Goal: Task Accomplishment & Management: Complete application form

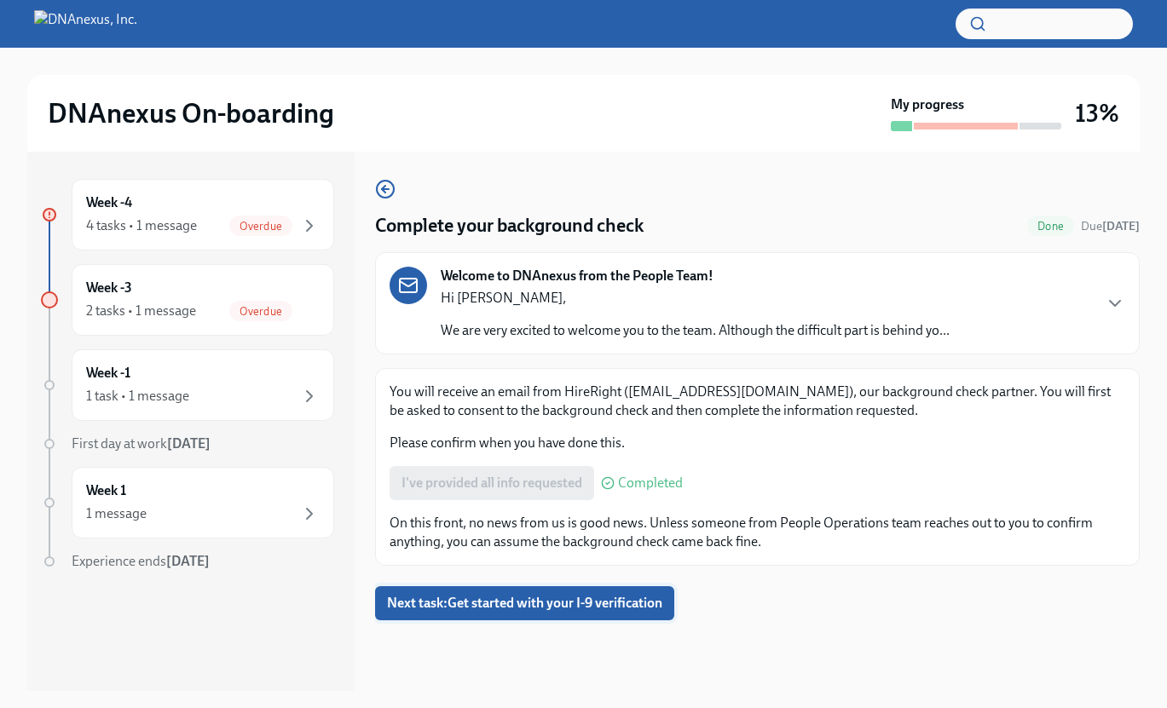
click at [595, 612] on span "Next task : Get started with your I-9 verification" at bounding box center [524, 603] width 275 height 17
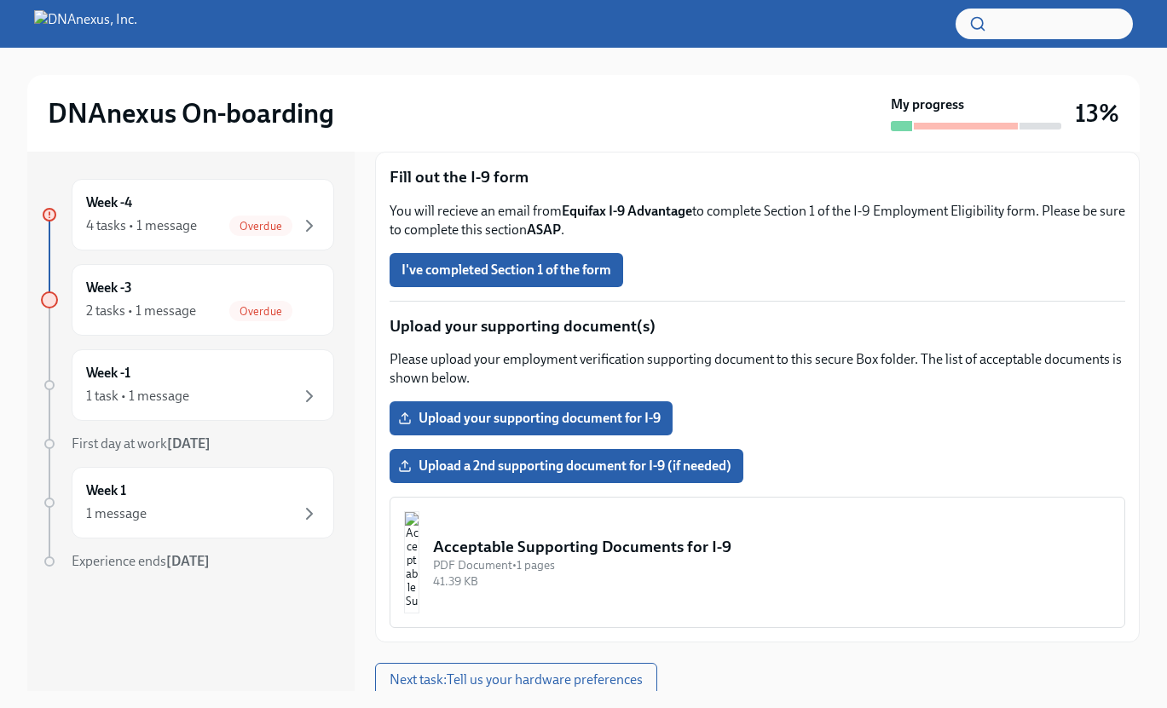
scroll to position [223, 0]
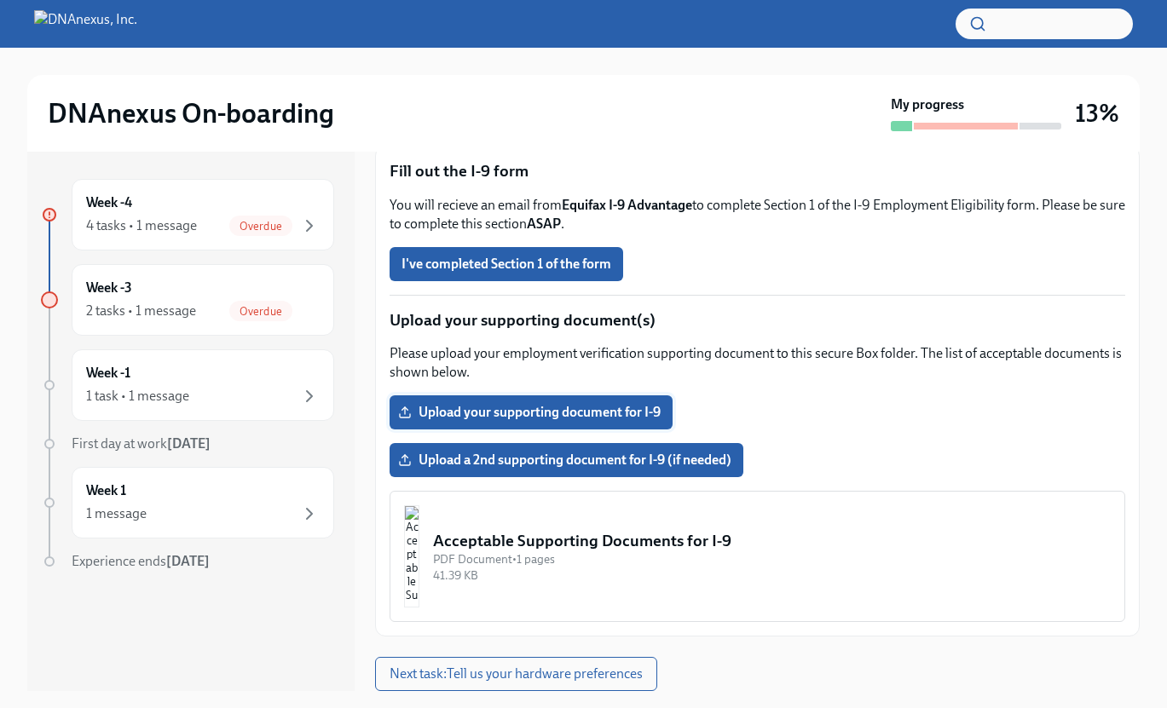
click at [578, 412] on span "Upload your supporting document for I-9" at bounding box center [530, 412] width 259 height 17
click at [0, 0] on input "Upload your supporting document for I-9" at bounding box center [0, 0] width 0 height 0
click at [419, 546] on img "button" at bounding box center [411, 556] width 15 height 102
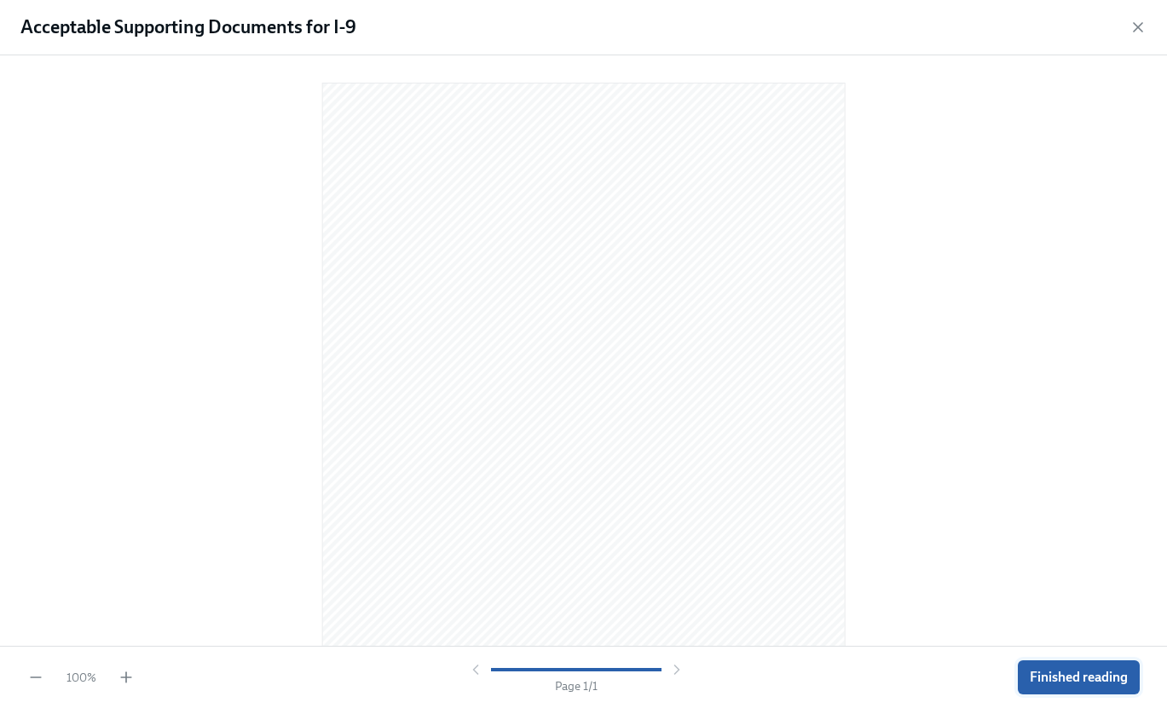
click at [1075, 677] on span "Finished reading" at bounding box center [1079, 677] width 98 height 17
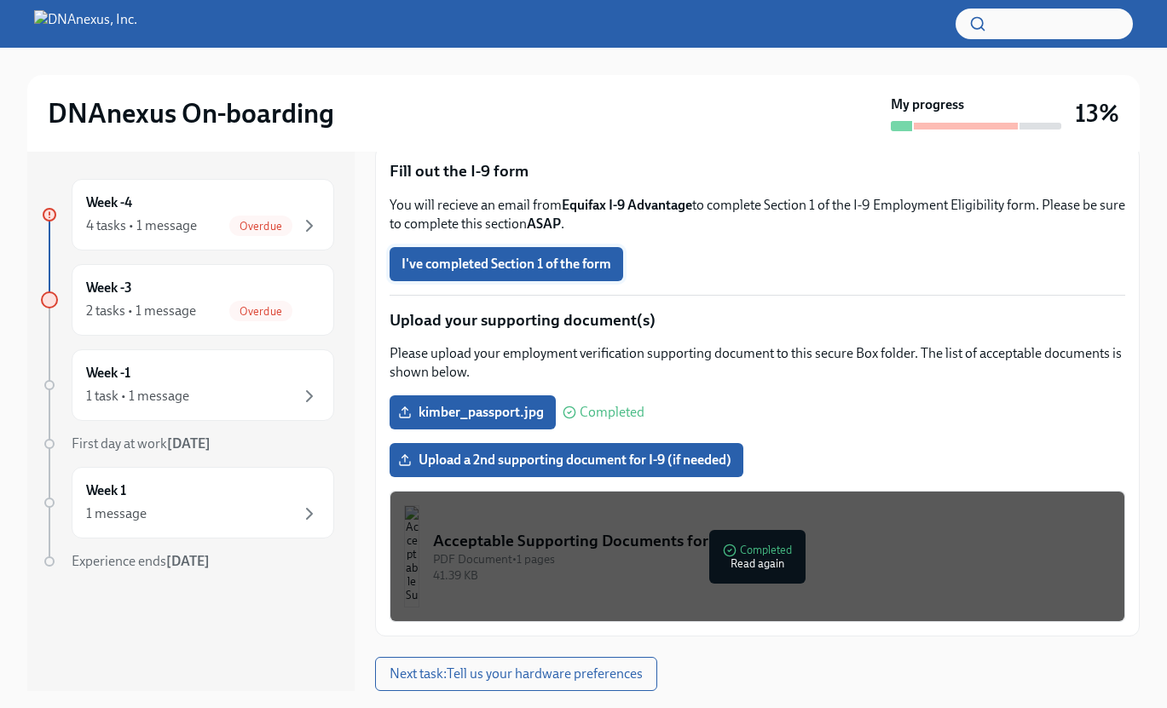
click at [563, 270] on span "I've completed Section 1 of the form" at bounding box center [506, 264] width 210 height 17
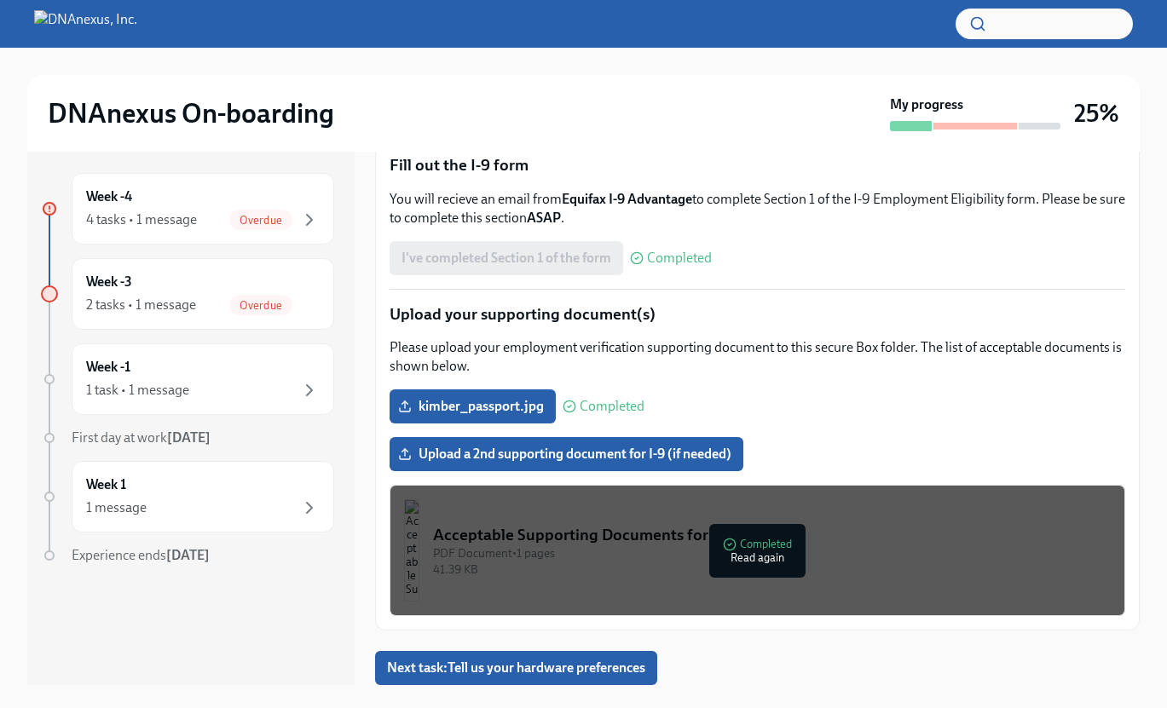
scroll to position [31, 0]
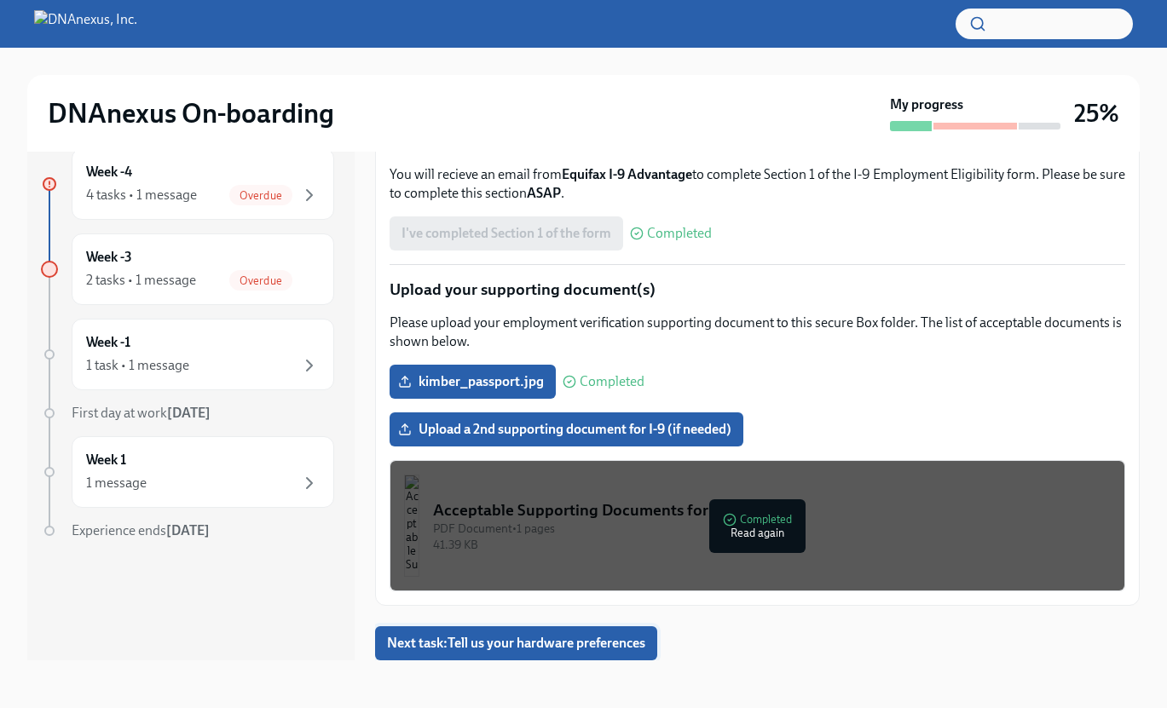
click at [567, 643] on span "Next task : Tell us your hardware preferences" at bounding box center [516, 643] width 258 height 17
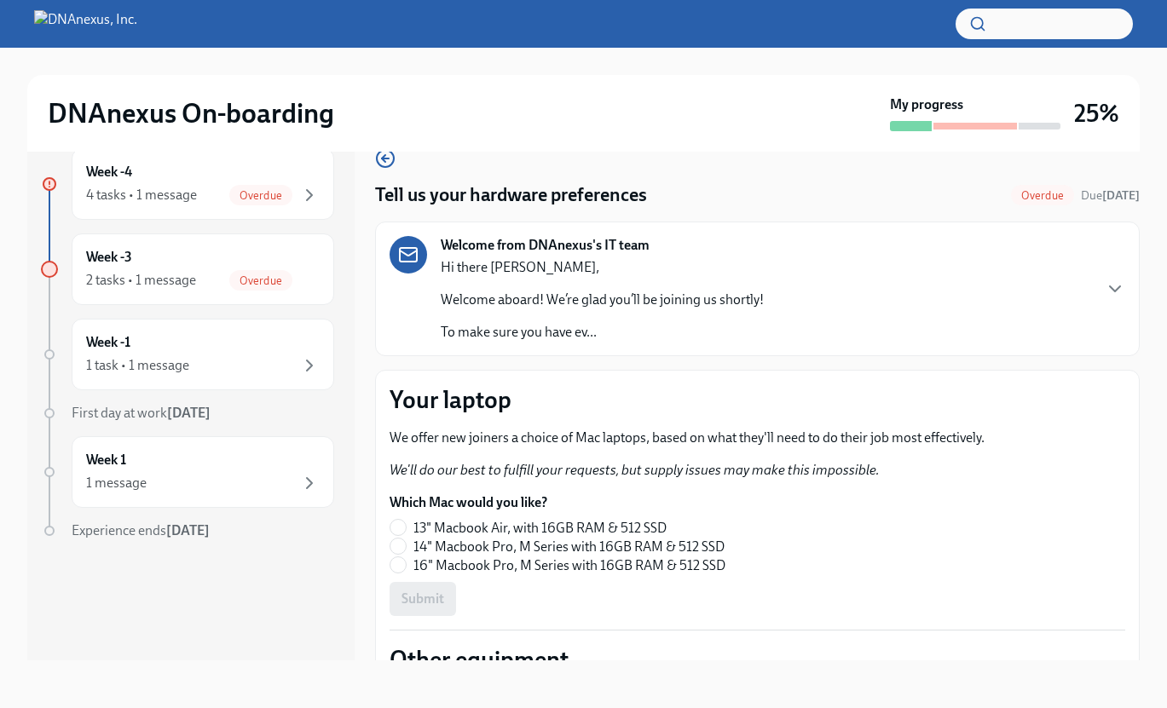
click at [989, 290] on div "Welcome from DNAnexus's IT team Hi there [PERSON_NAME], Welcome aboard! We’re g…" at bounding box center [758, 289] width 736 height 106
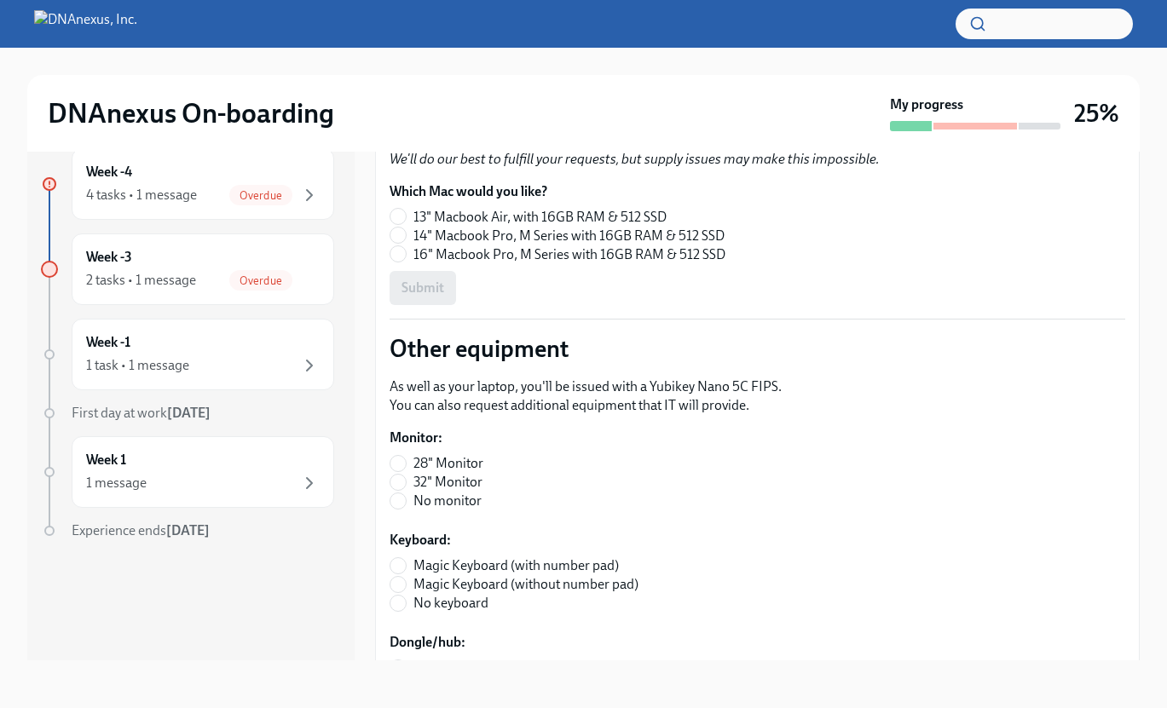
scroll to position [435, 0]
click at [398, 237] on input "14" Macbook Pro, M Series with 16GB RAM & 512 SSD" at bounding box center [397, 233] width 15 height 15
radio input "true"
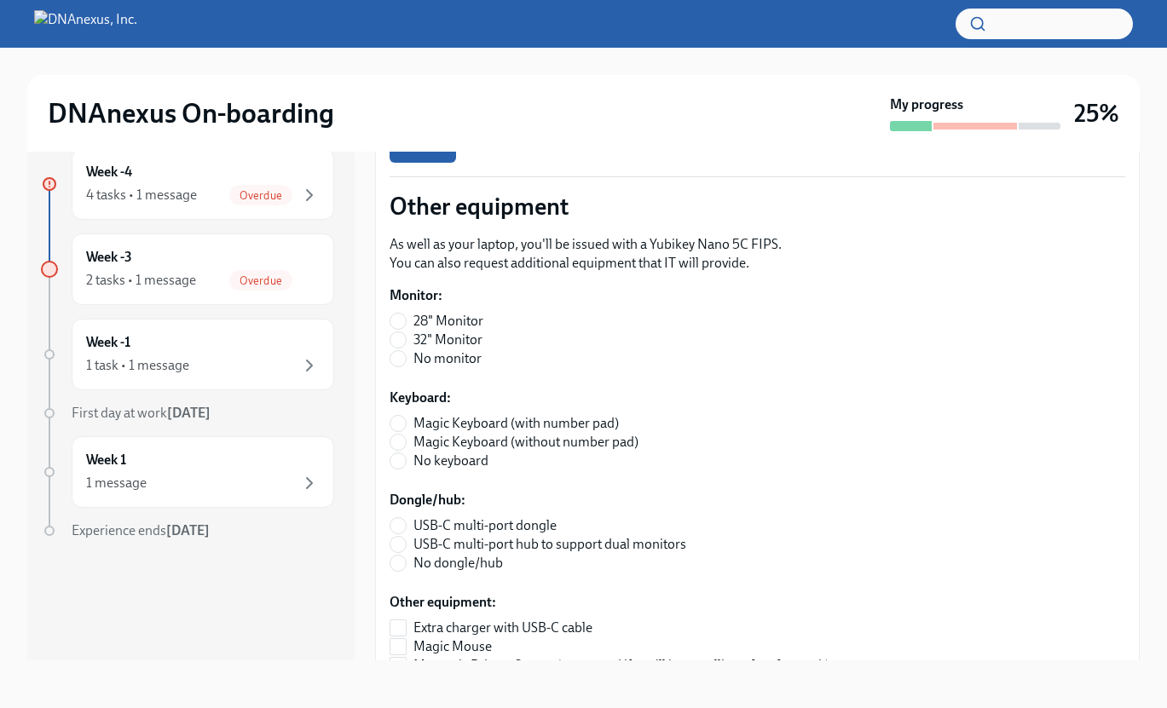
scroll to position [573, 0]
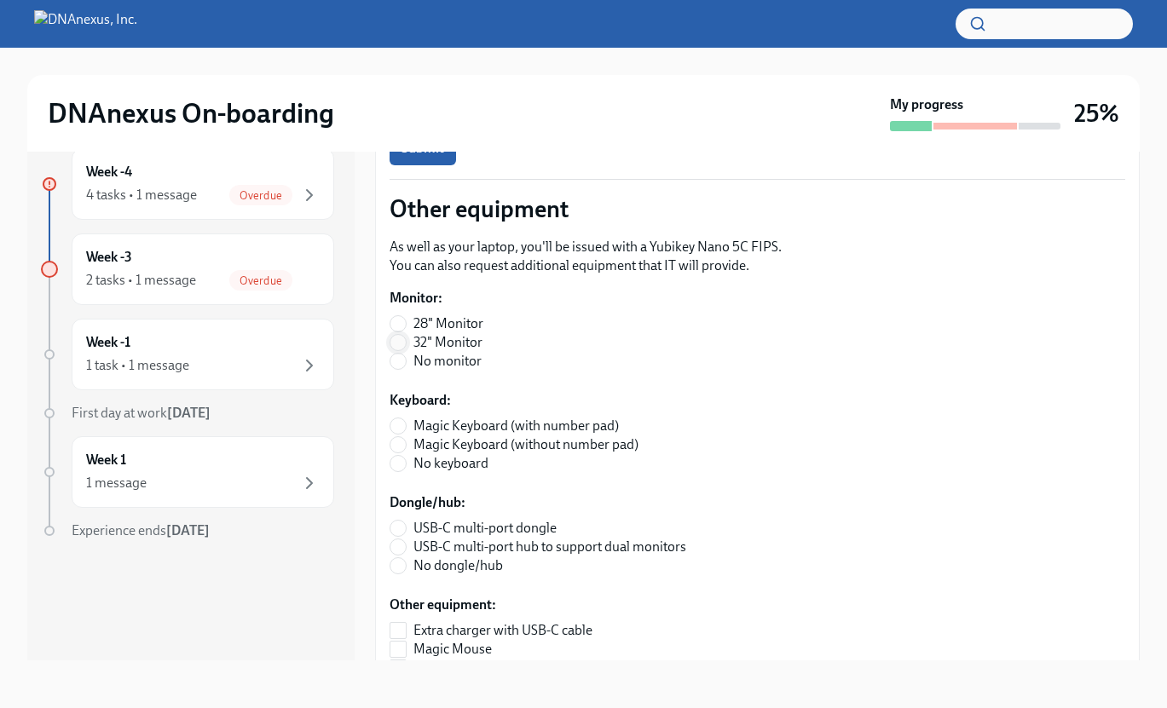
click at [399, 343] on input "32" Monitor" at bounding box center [397, 342] width 15 height 15
radio input "true"
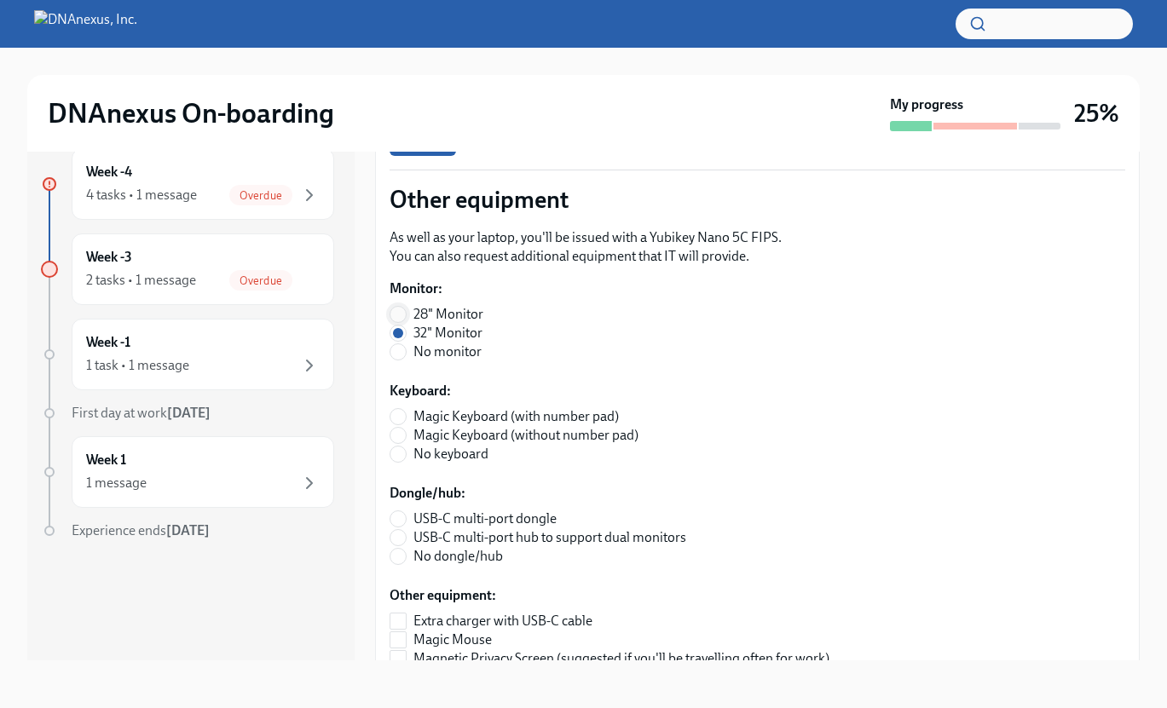
click at [394, 320] on input "28" Monitor" at bounding box center [397, 314] width 15 height 15
radio input "true"
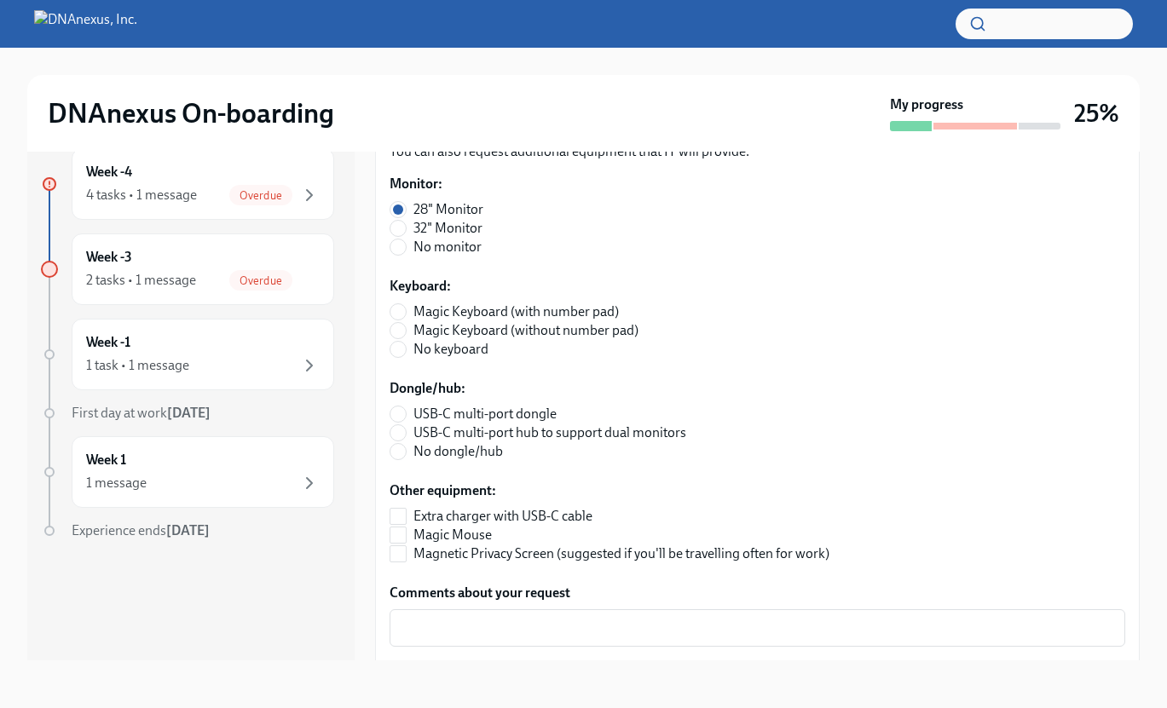
scroll to position [730, 0]
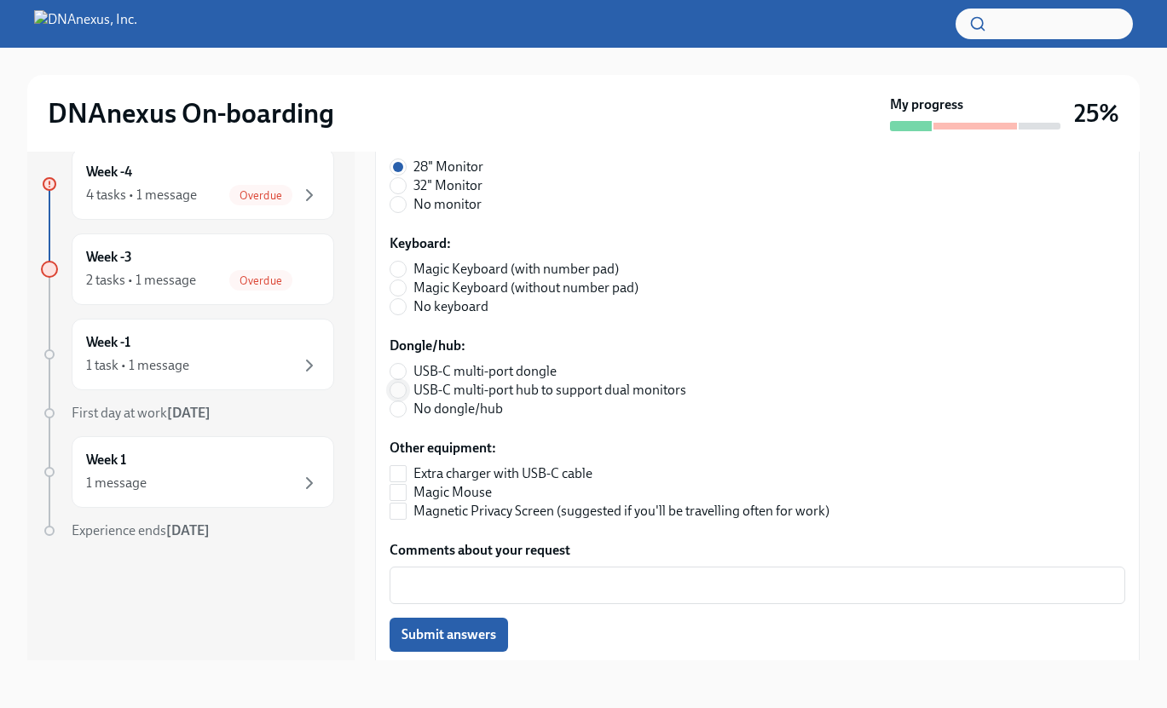
click at [399, 391] on input "USB-C multi-port hub to support dual monitors" at bounding box center [397, 390] width 15 height 15
radio input "true"
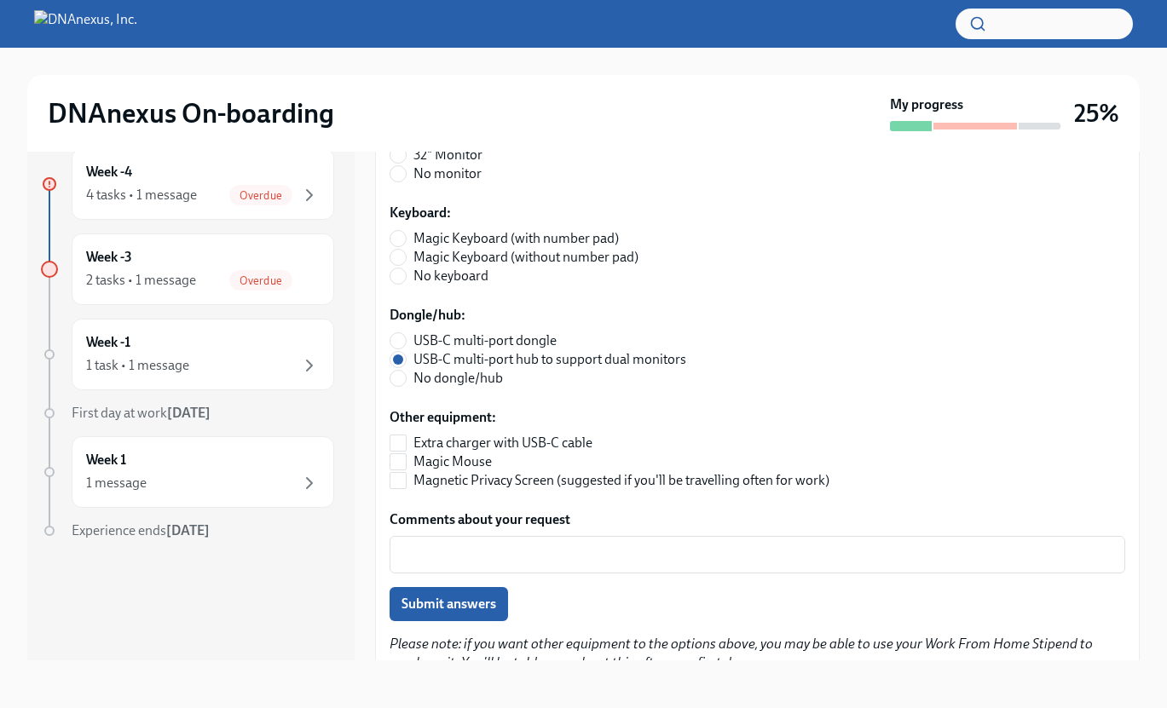
scroll to position [779, 0]
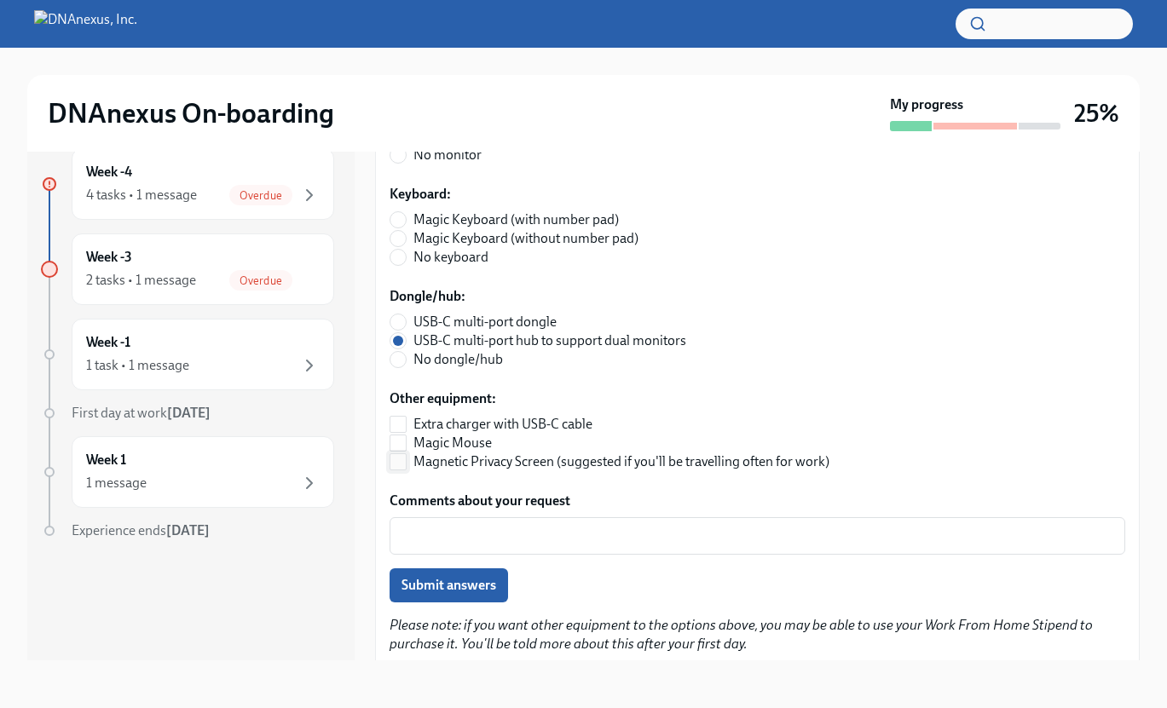
click at [401, 466] on input "Magnetic Privacy Screen (suggested if you'll be travelling often for work)" at bounding box center [397, 461] width 15 height 15
checkbox input "true"
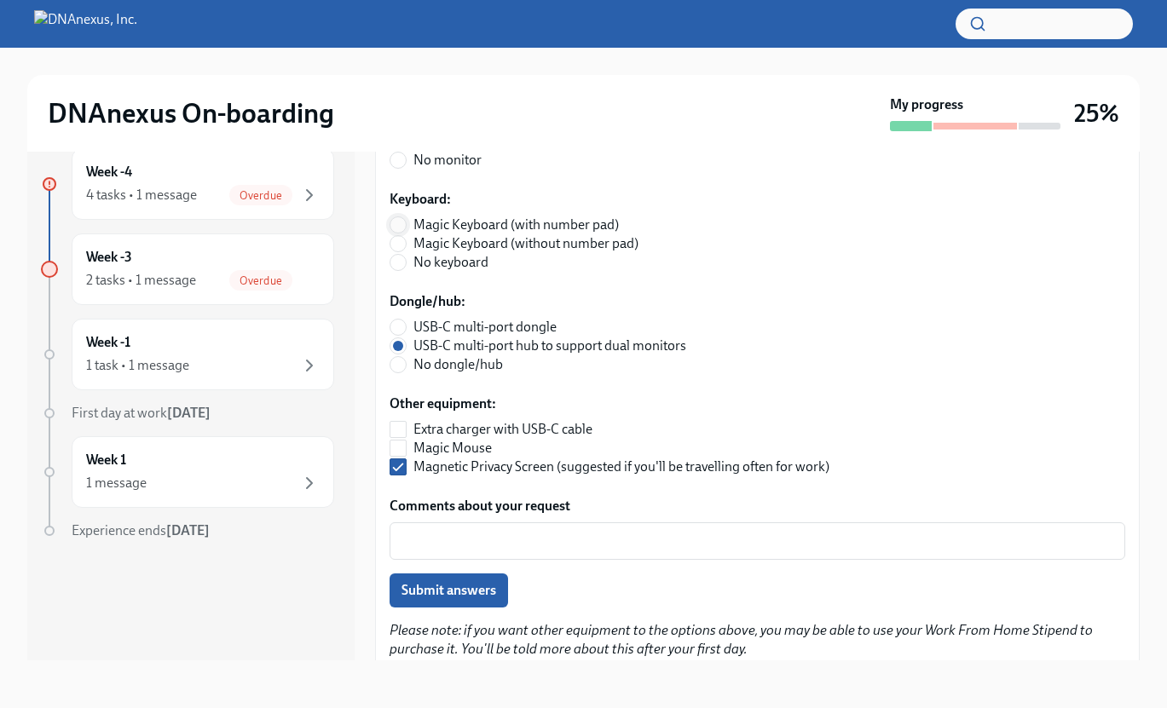
click at [393, 222] on input "Magic Keyboard (with number pad)" at bounding box center [397, 224] width 15 height 15
radio input "true"
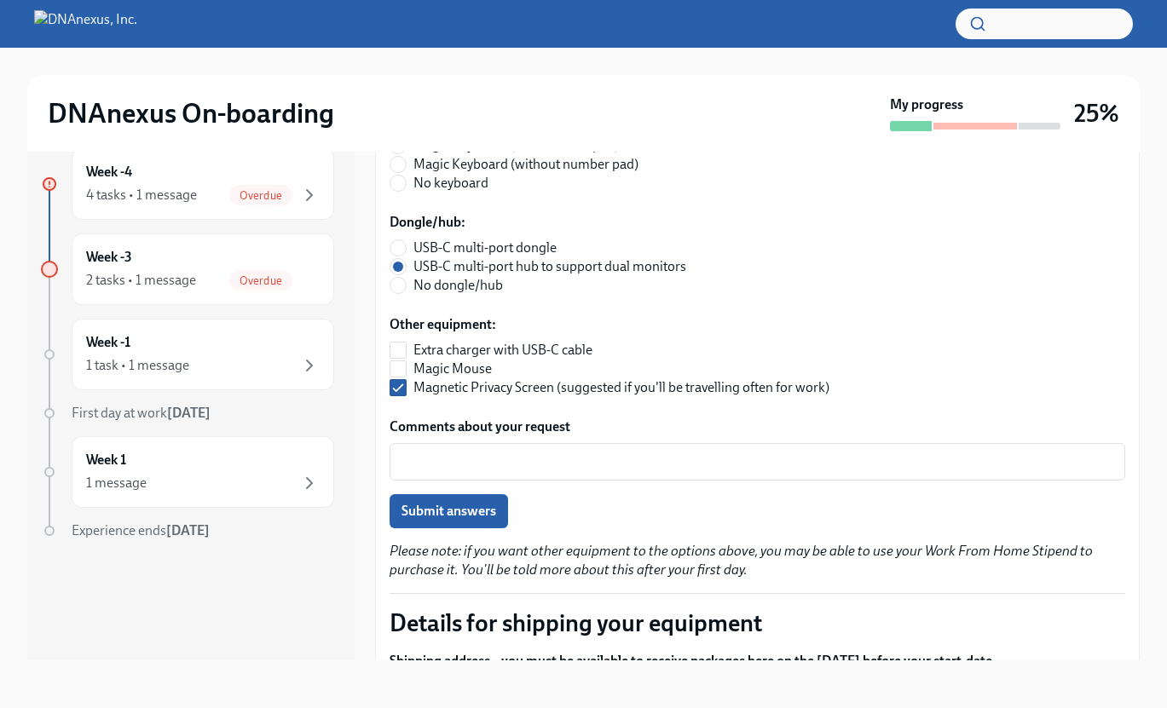
scroll to position [857, 0]
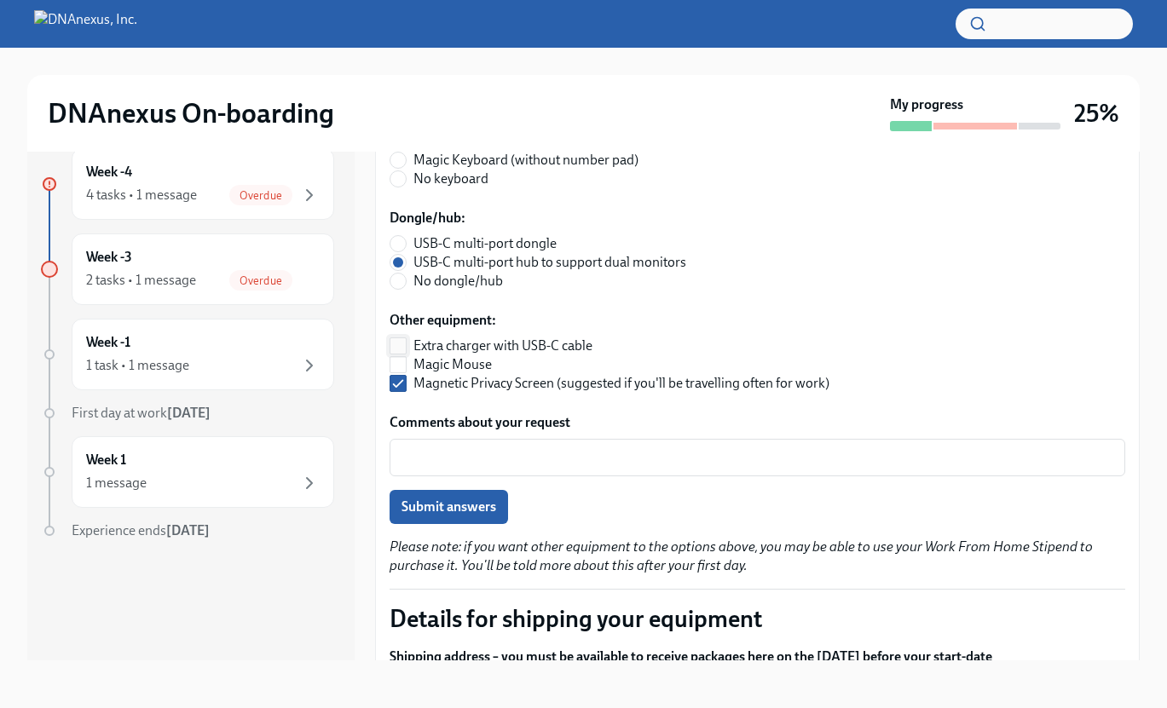
click at [396, 346] on input "Extra charger with USB-C cable" at bounding box center [397, 345] width 15 height 15
checkbox input "true"
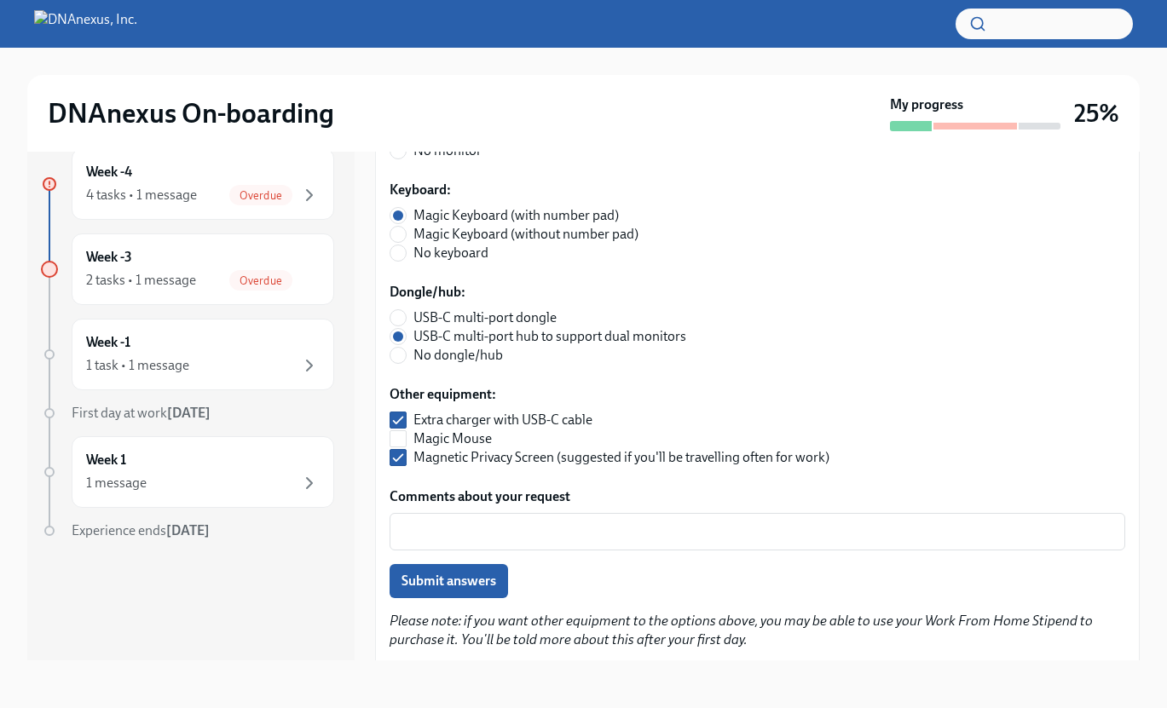
scroll to position [835, 0]
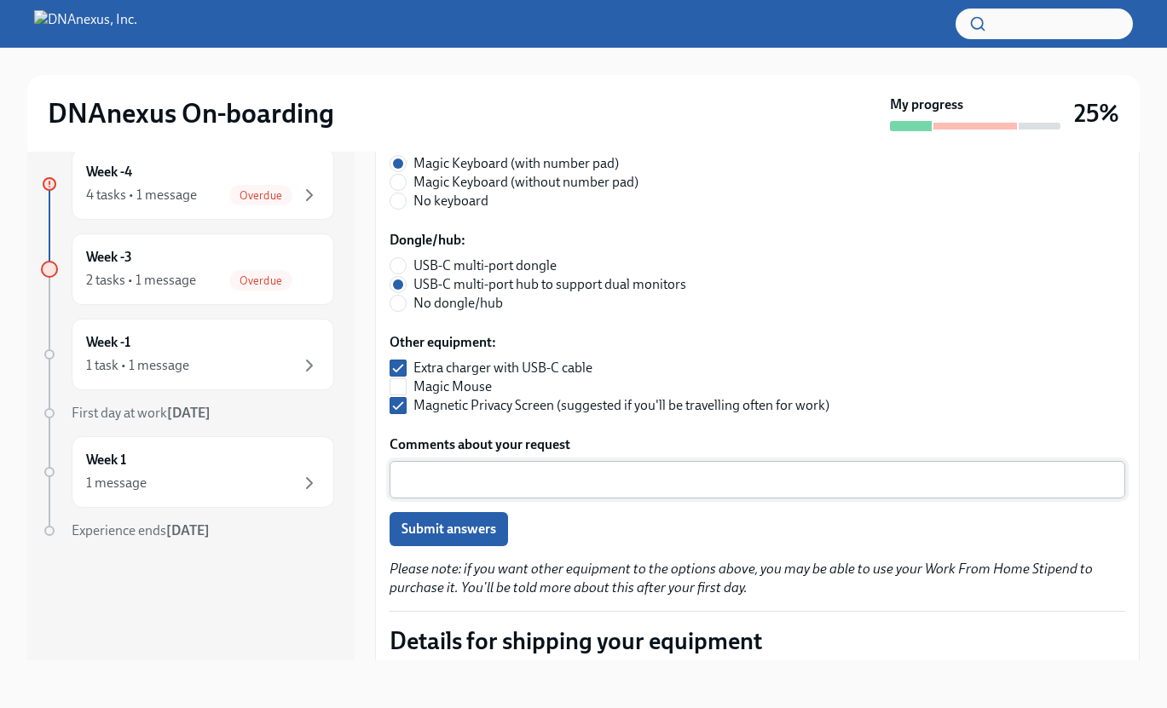
click at [569, 465] on div "x ​" at bounding box center [758, 480] width 736 height 38
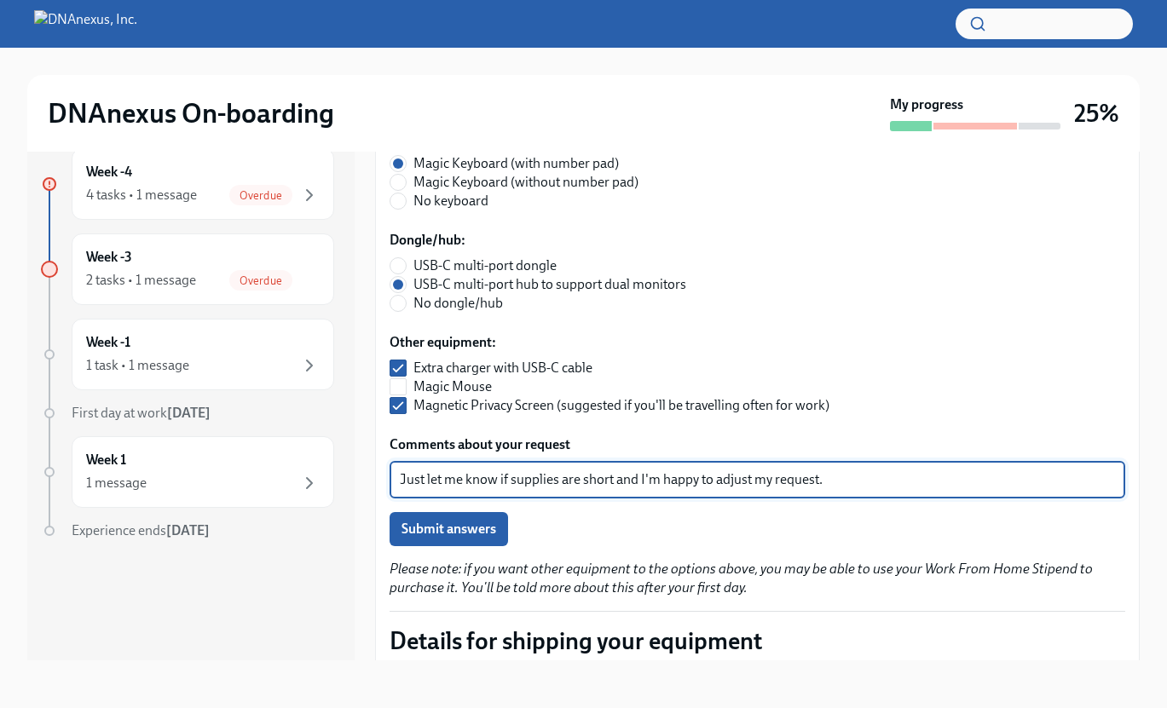
click at [615, 482] on textarea "Just let me know if supplies are short and I'm happy to adjust my request." at bounding box center [757, 480] width 715 height 20
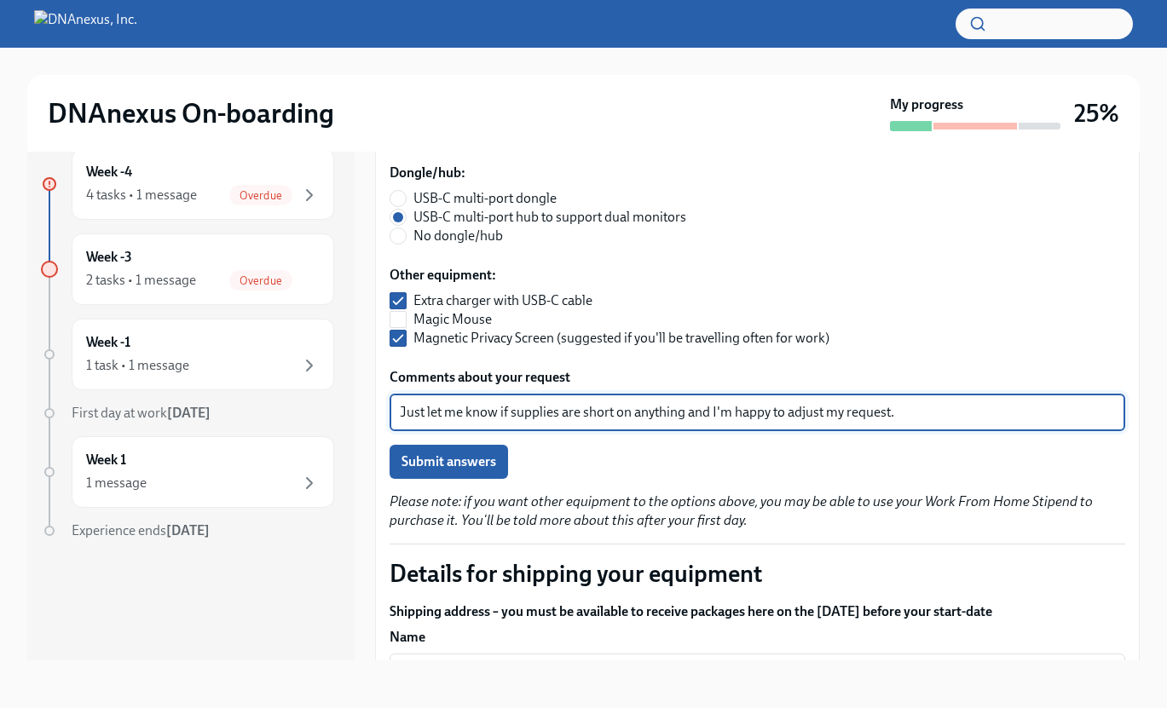
scroll to position [928, 0]
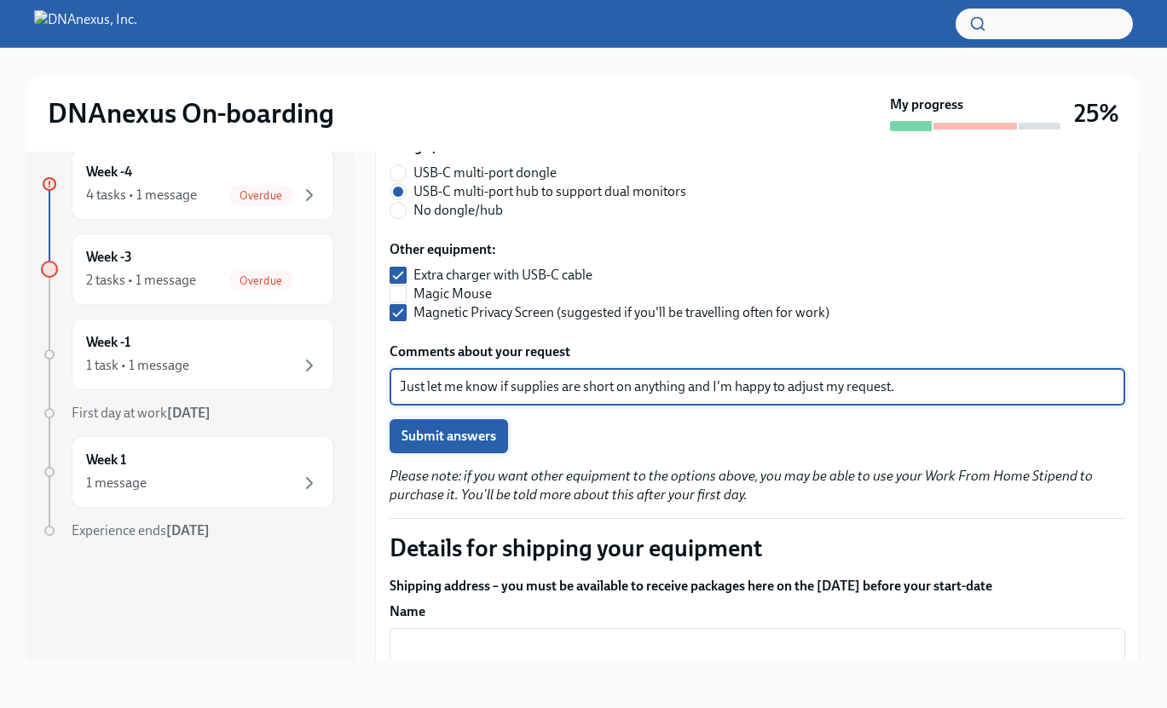
type textarea "Just let me know if supplies are short on anything and I'm happy to adjust my r…"
click at [486, 439] on span "Submit answers" at bounding box center [448, 436] width 95 height 17
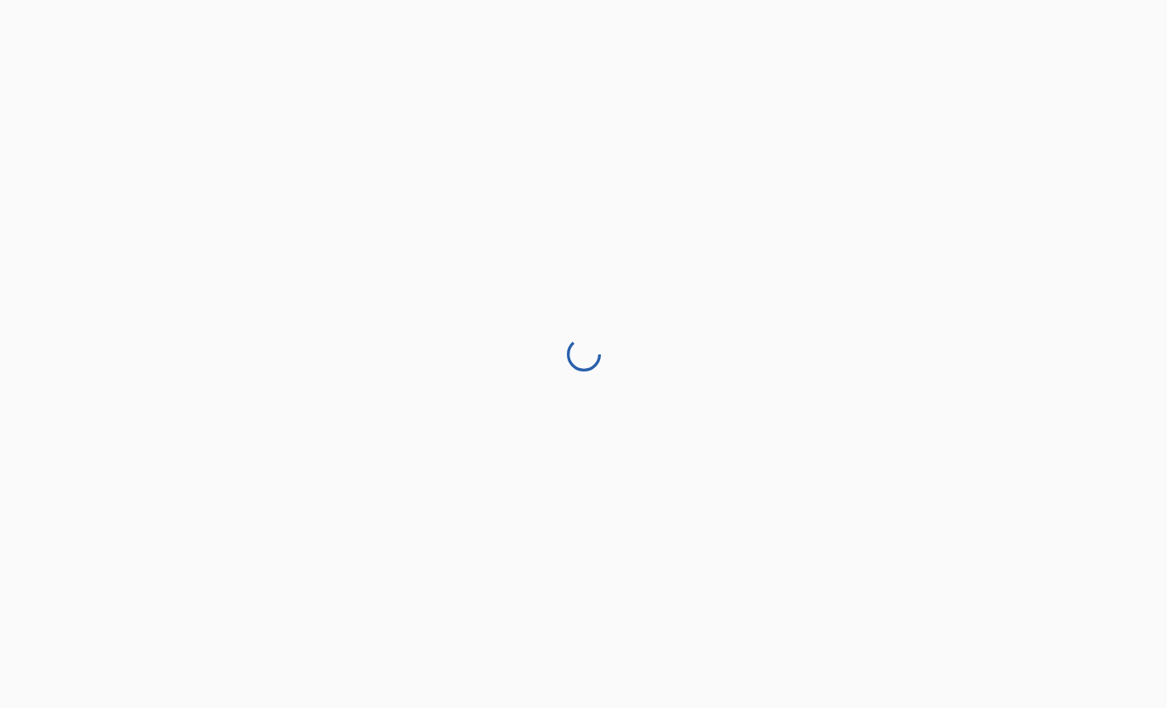
scroll to position [0, 0]
click at [573, 580] on div at bounding box center [583, 354] width 1167 height 708
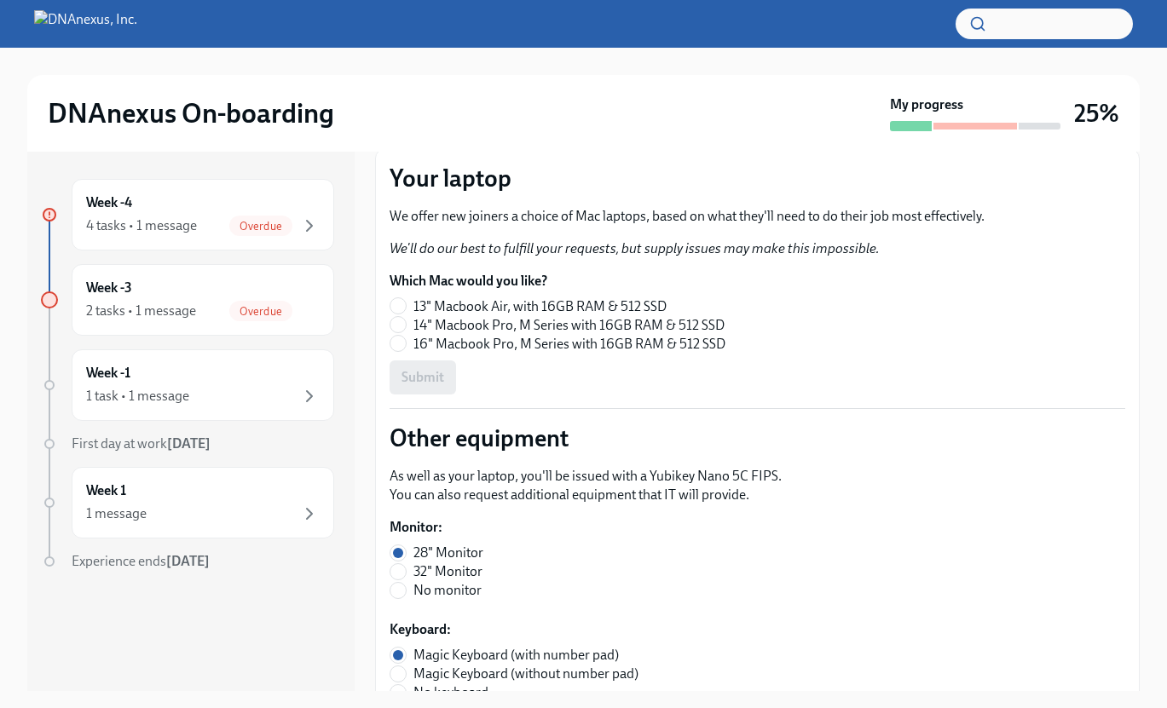
scroll to position [274, 0]
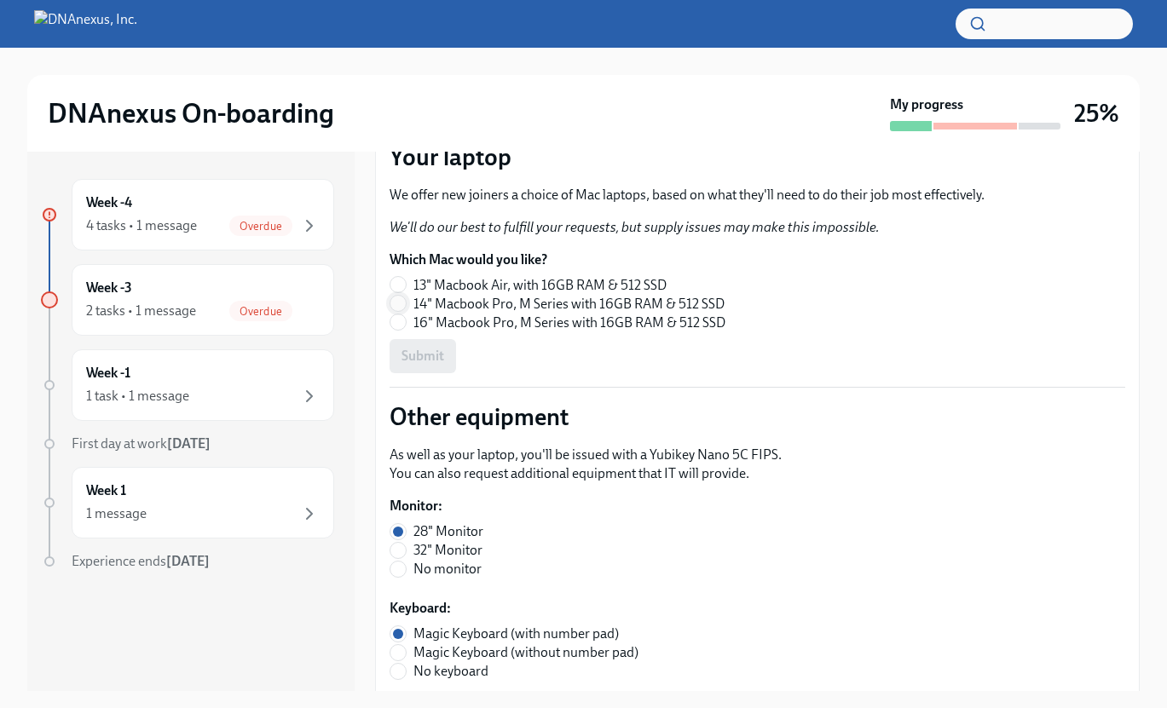
click at [399, 303] on input "14" Macbook Pro, M Series with 16GB RAM & 512 SSD" at bounding box center [397, 303] width 15 height 15
radio input "true"
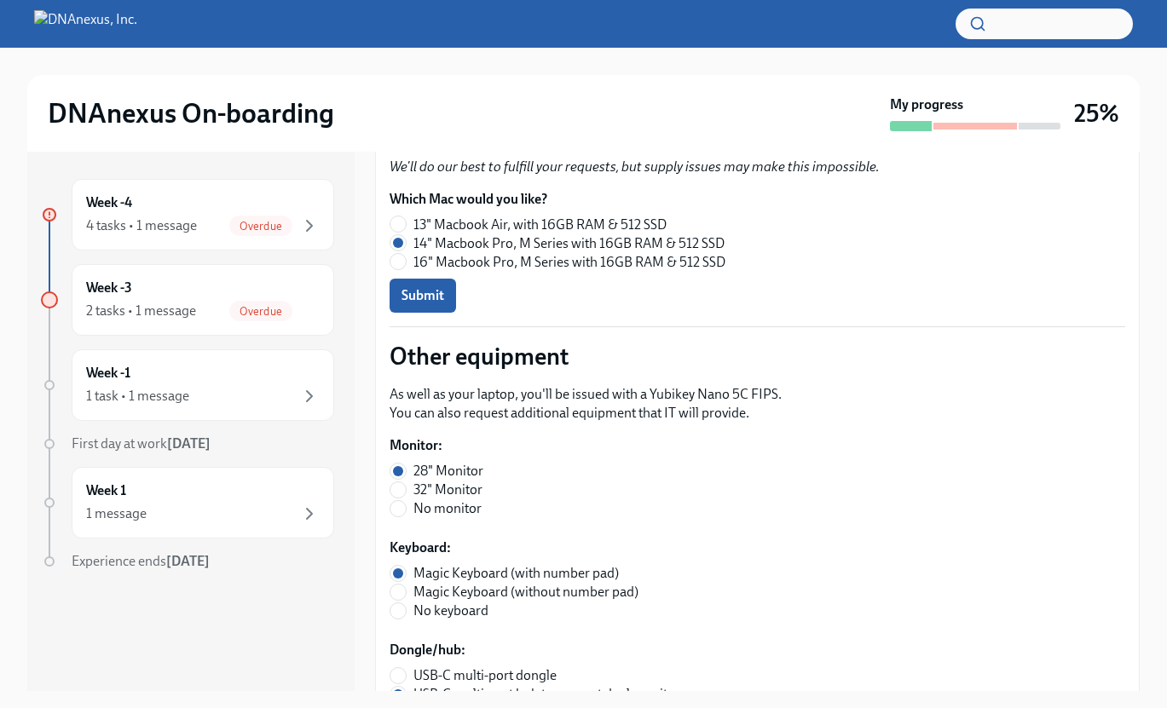
scroll to position [335, 0]
click at [441, 289] on span "Submit" at bounding box center [422, 294] width 43 height 17
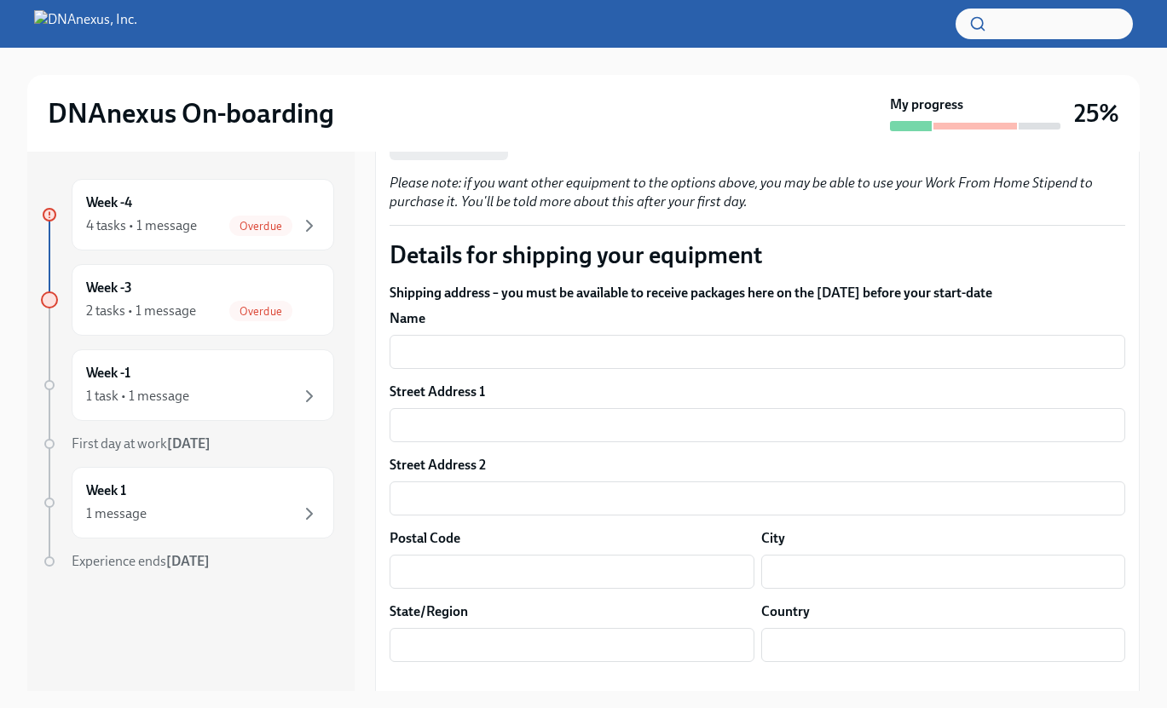
scroll to position [1143, 0]
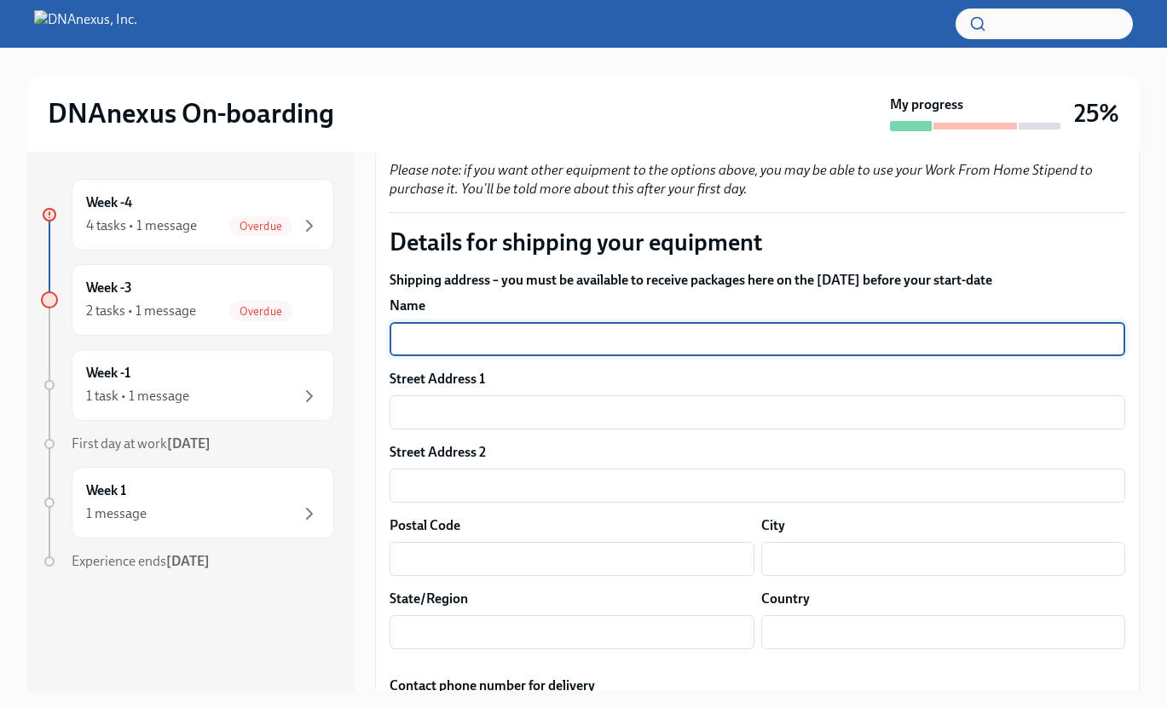
click at [631, 332] on input "text" at bounding box center [758, 339] width 736 height 34
type input "[PERSON_NAME]"
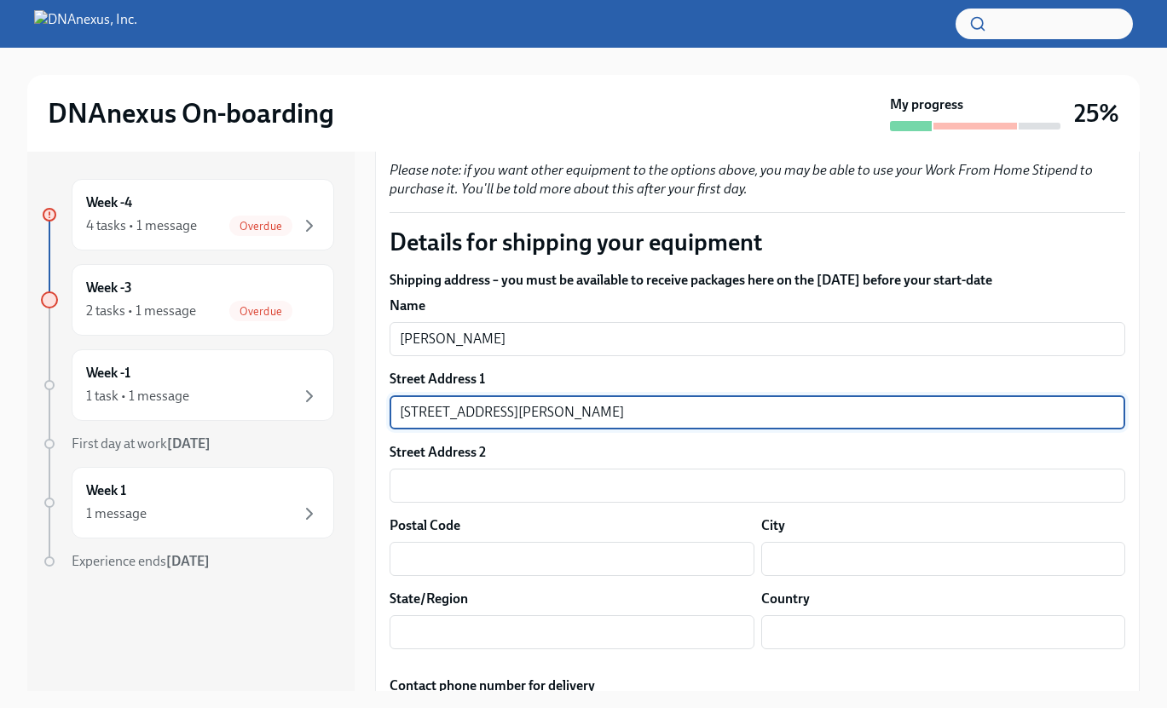
type input "[STREET_ADDRESS][PERSON_NAME]"
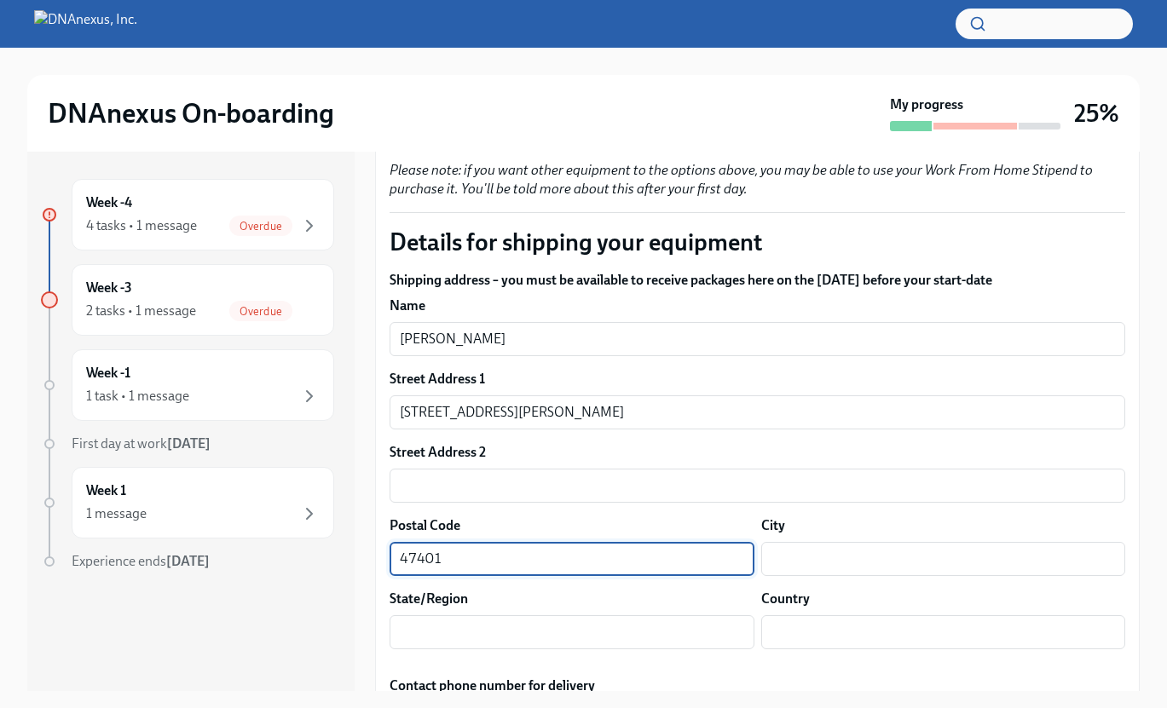
type input "47401"
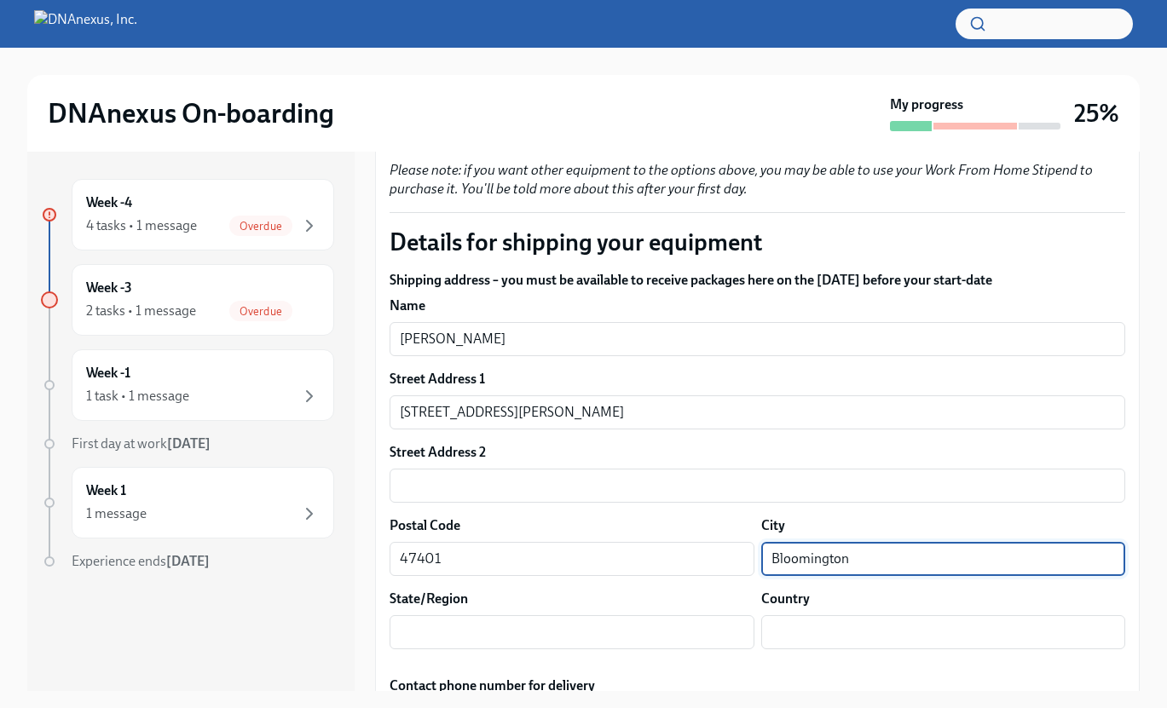
type input "Bloomington"
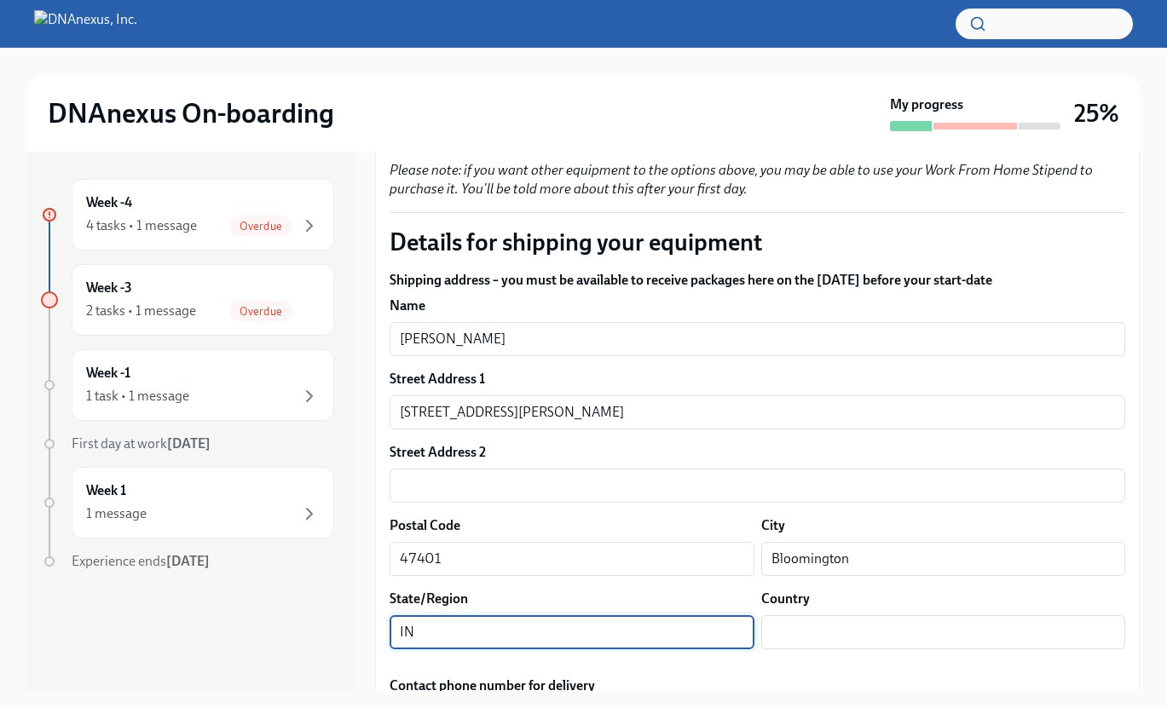
type input "IN"
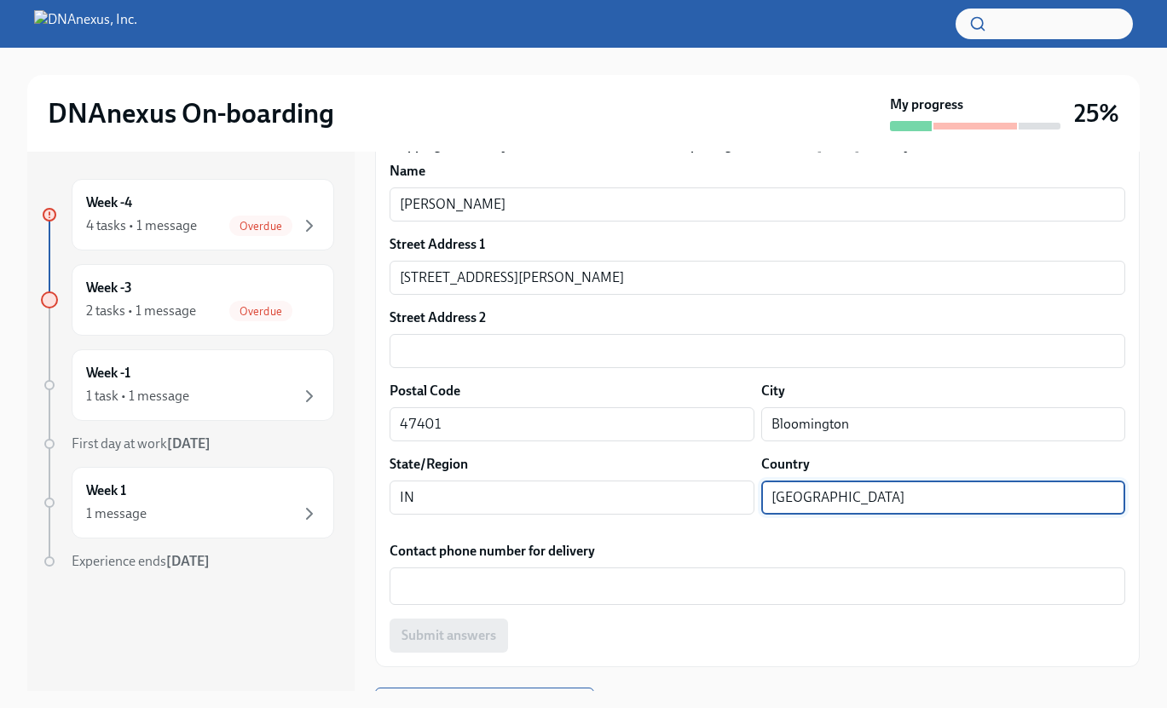
scroll to position [1308, 0]
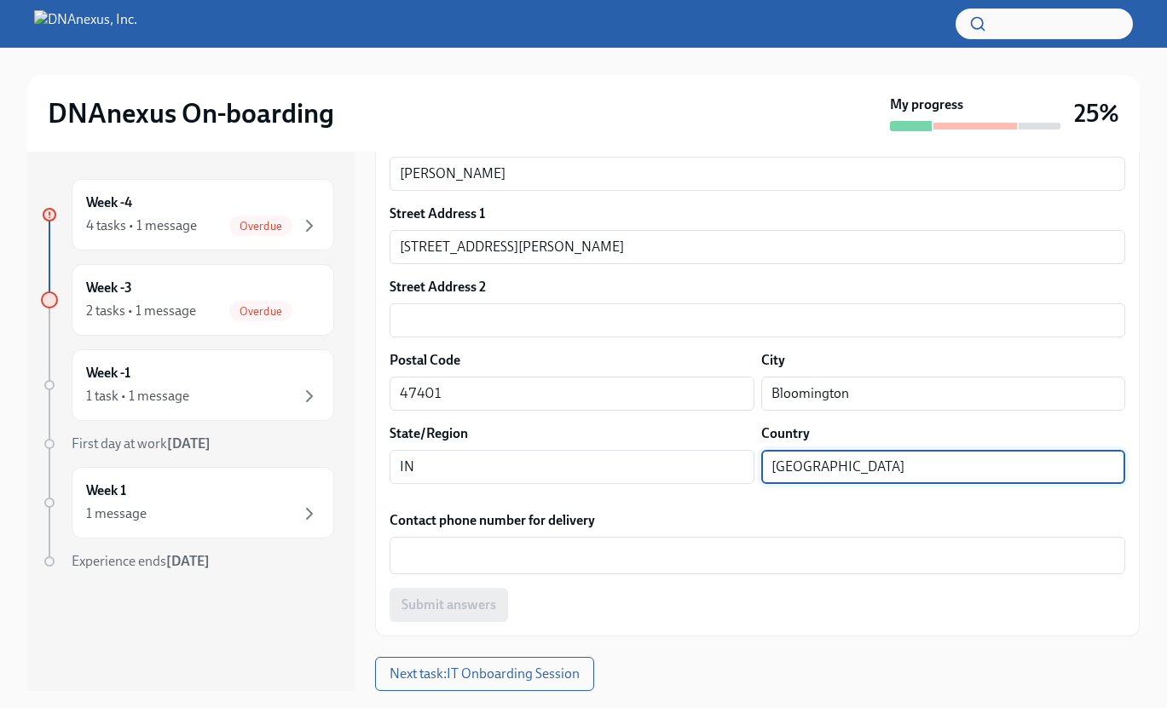
drag, startPoint x: 860, startPoint y: 466, endPoint x: 769, endPoint y: 465, distance: 91.2
click at [769, 465] on input "[GEOGRAPHIC_DATA]" at bounding box center [943, 467] width 365 height 34
type input "I"
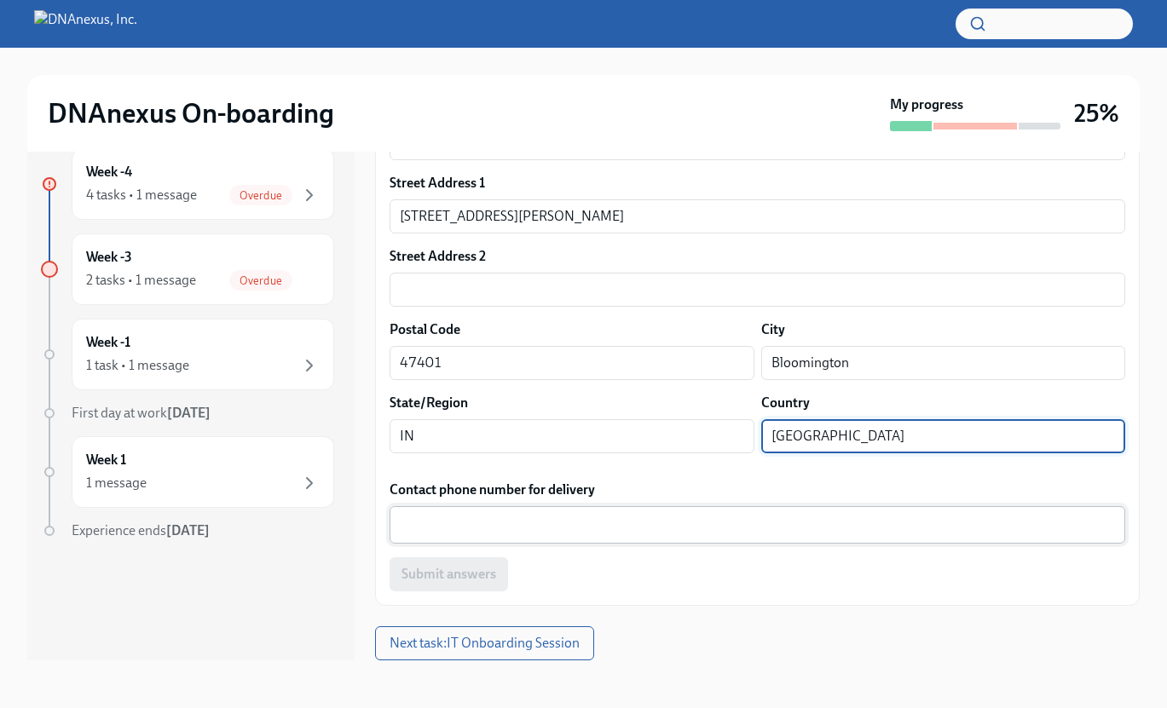
type input "[GEOGRAPHIC_DATA]"
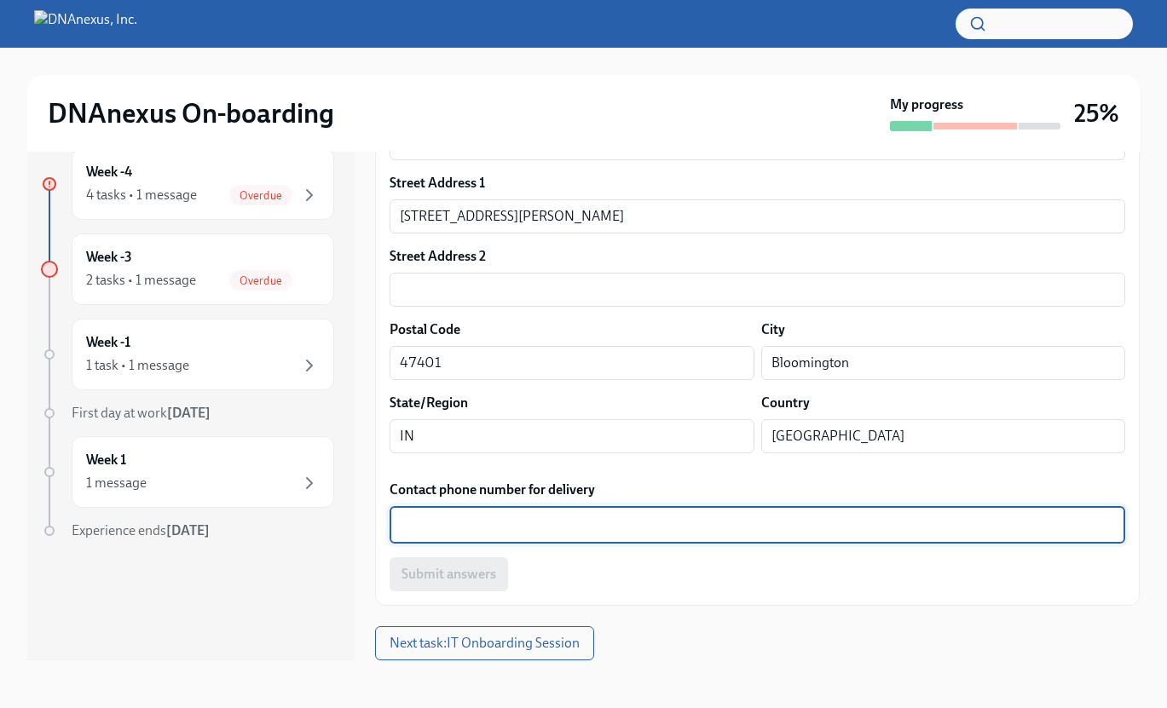
click at [662, 527] on textarea "Contact phone number for delivery" at bounding box center [757, 525] width 715 height 20
type textarea "2405056786"
click at [480, 570] on span "Submit answers" at bounding box center [448, 574] width 95 height 17
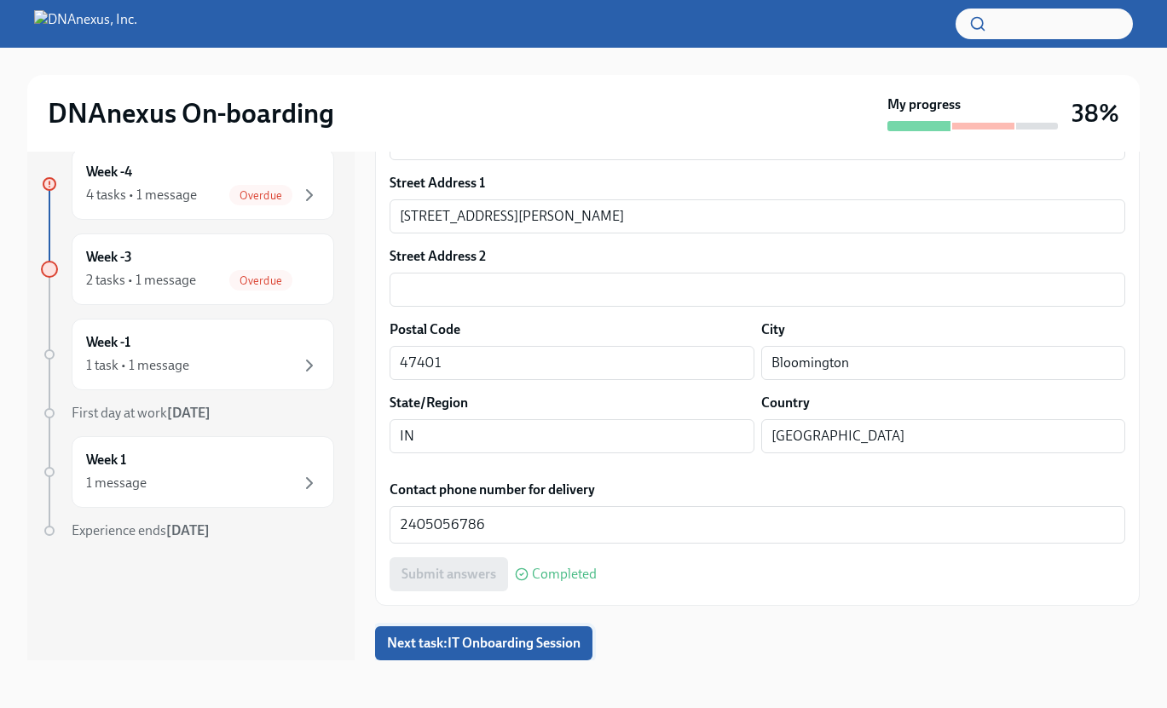
click at [559, 649] on span "Next task : IT Onboarding Session" at bounding box center [483, 643] width 193 height 17
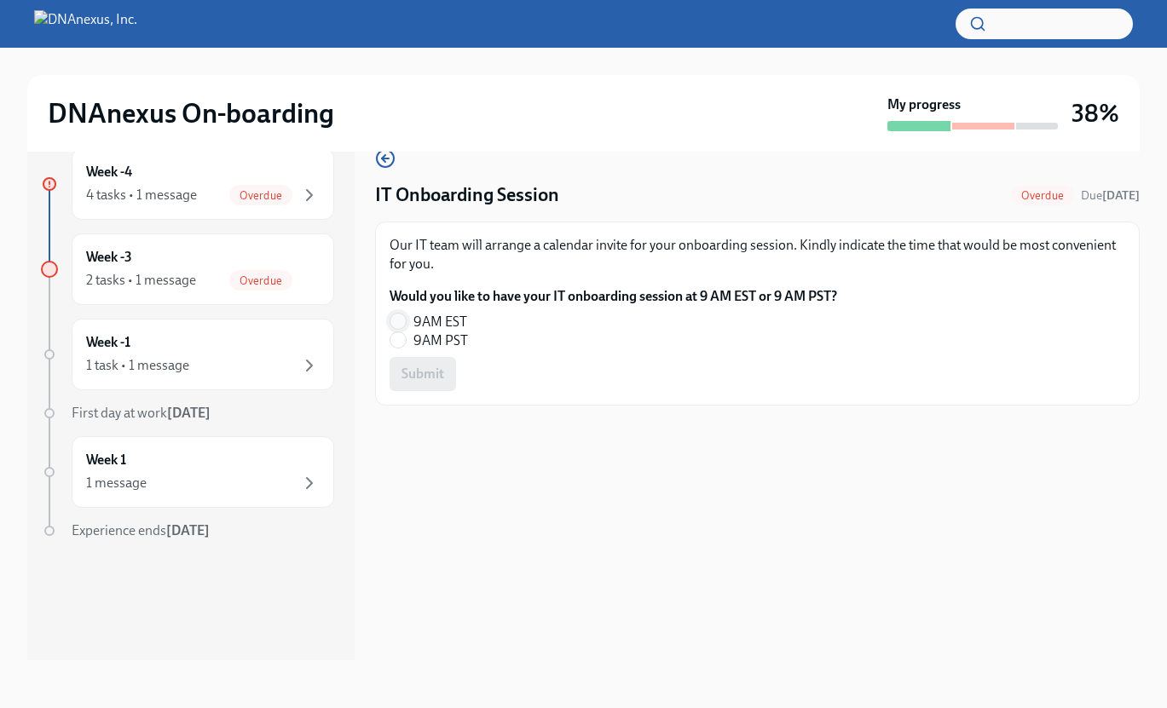
click at [400, 321] on input "9AM EST" at bounding box center [397, 321] width 15 height 15
radio input "true"
click at [435, 370] on span "Submit" at bounding box center [422, 374] width 43 height 17
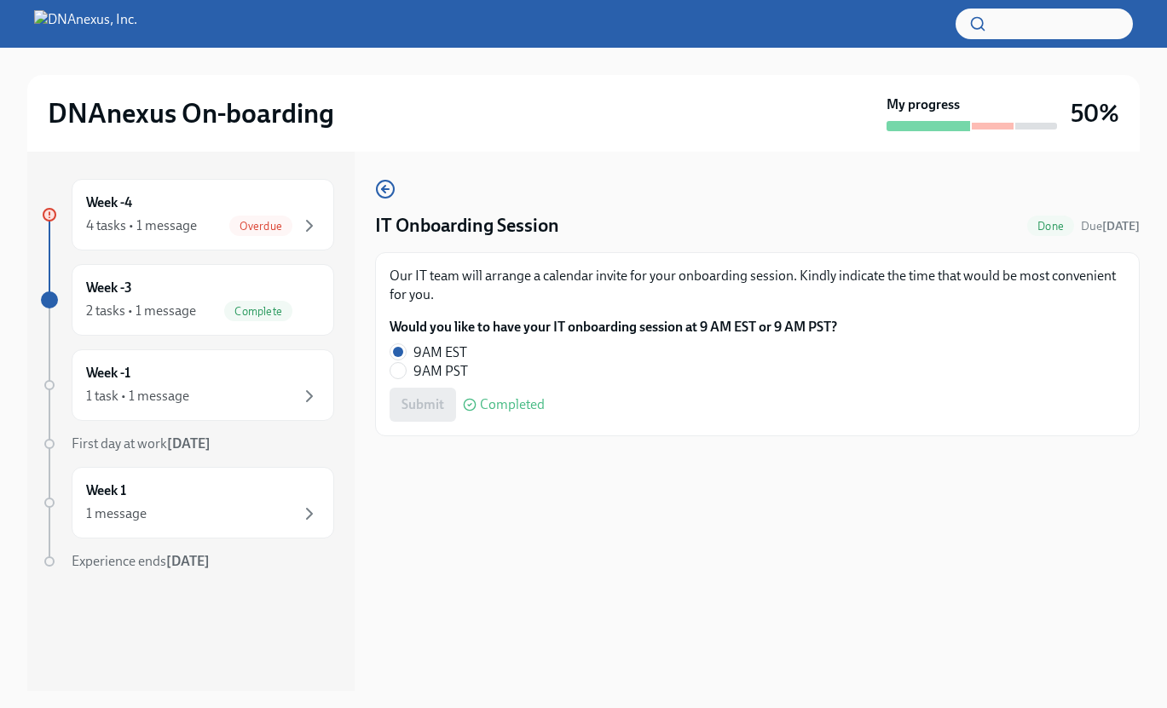
scroll to position [31, 0]
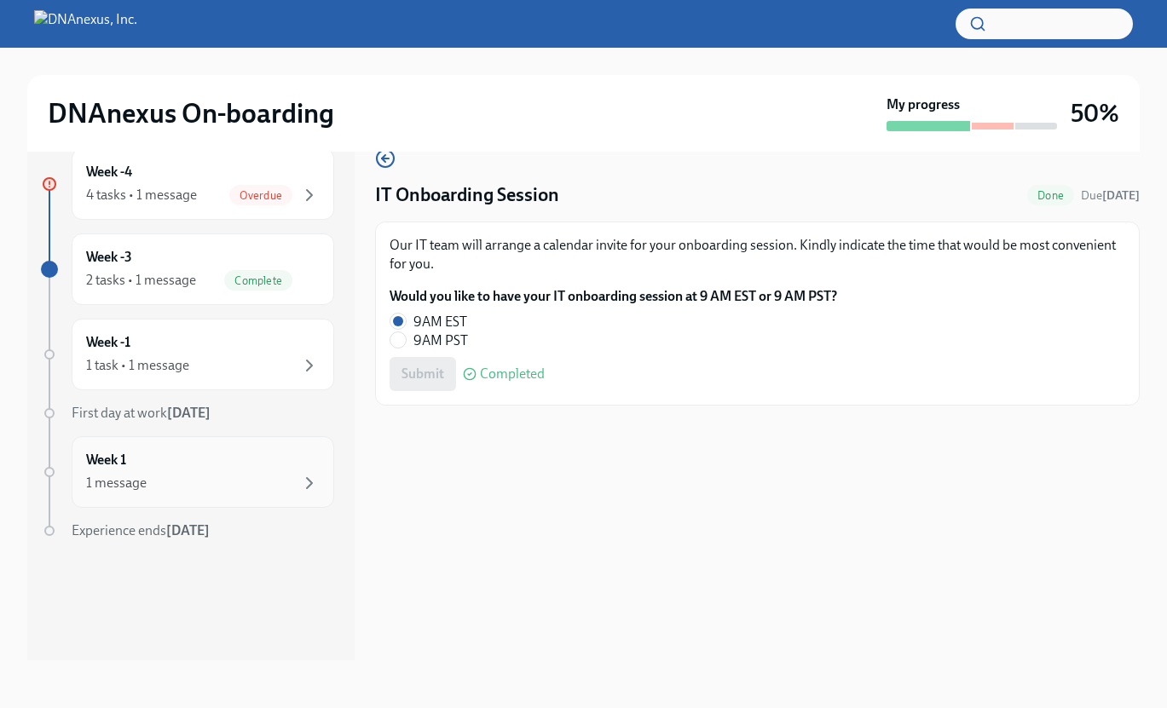
click at [220, 458] on div "Week 1 1 message" at bounding box center [203, 472] width 234 height 43
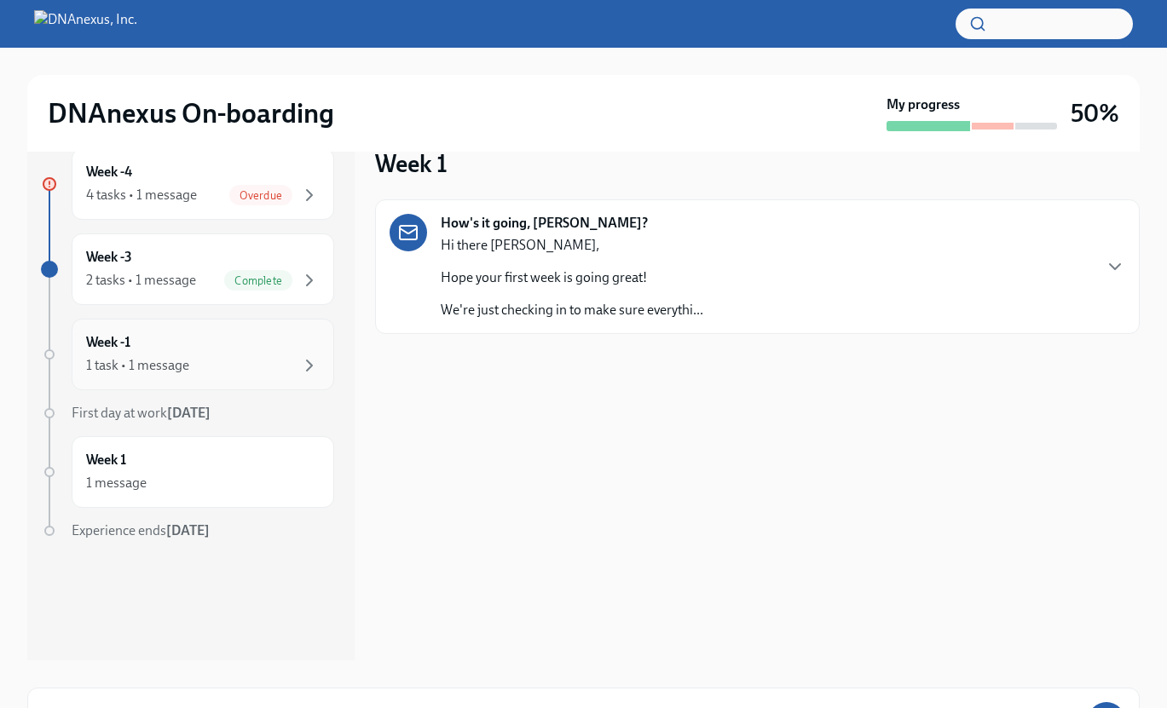
click at [229, 344] on div "Week -1 1 task • 1 message" at bounding box center [203, 354] width 234 height 43
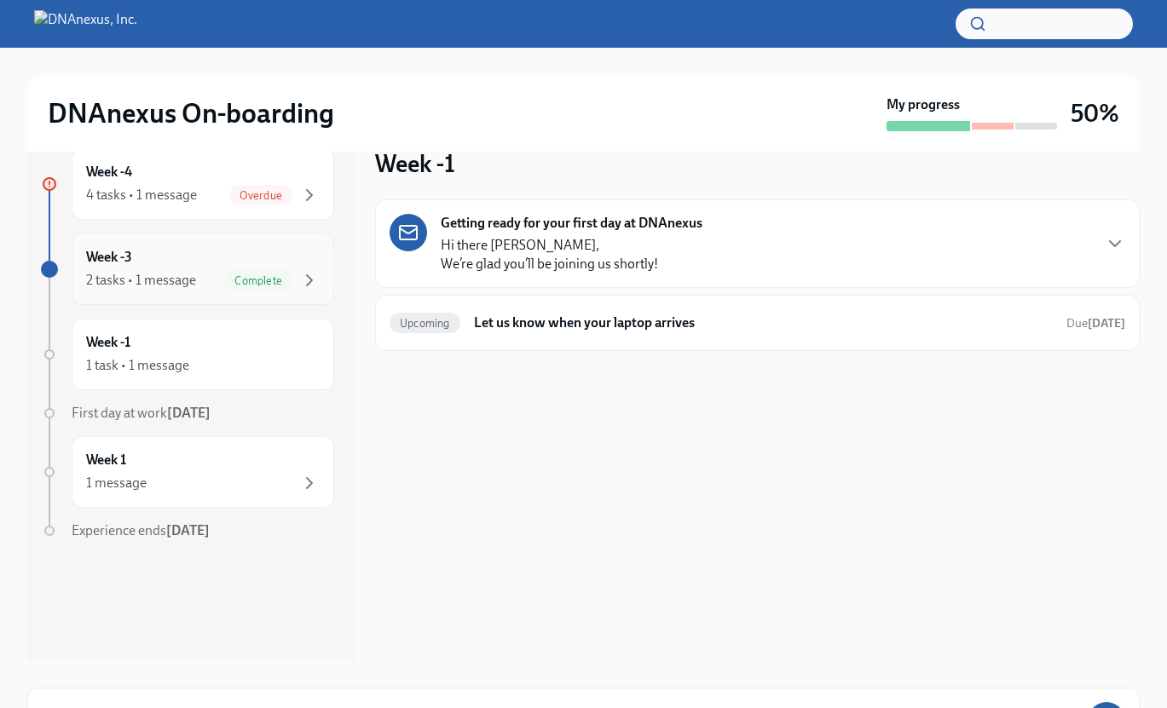
click at [203, 282] on div "2 tasks • 1 message Complete" at bounding box center [203, 280] width 234 height 20
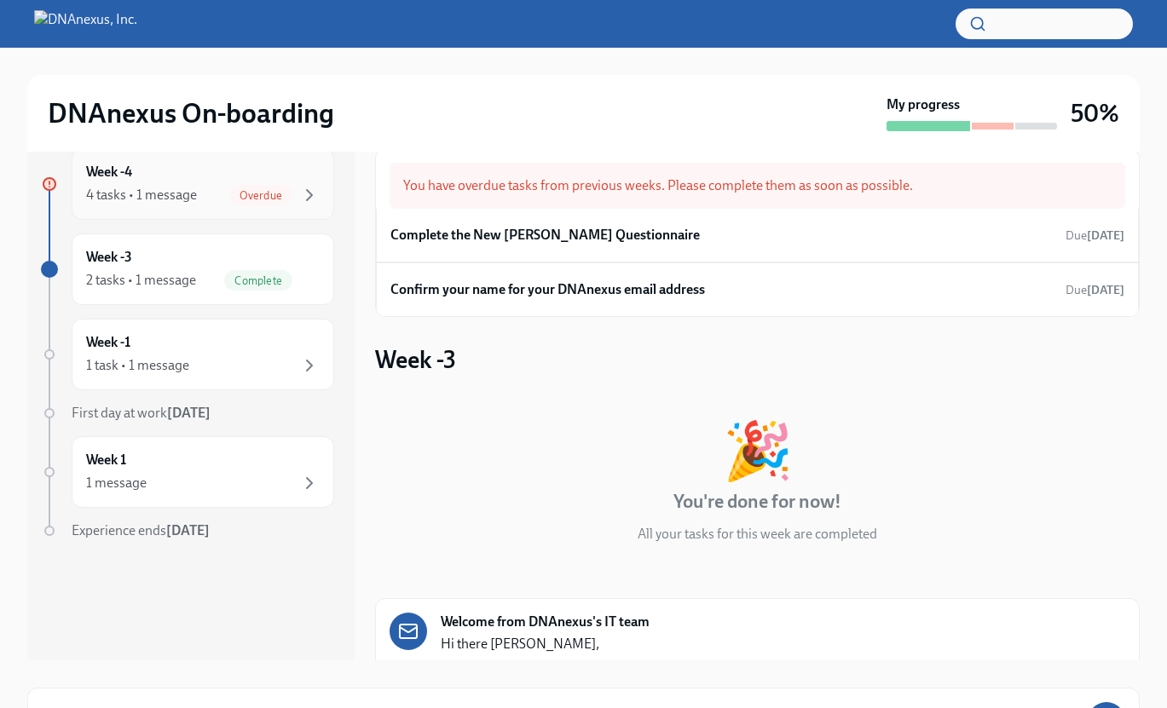
click at [159, 176] on div "Week -4 4 tasks • 1 message Overdue" at bounding box center [203, 184] width 234 height 43
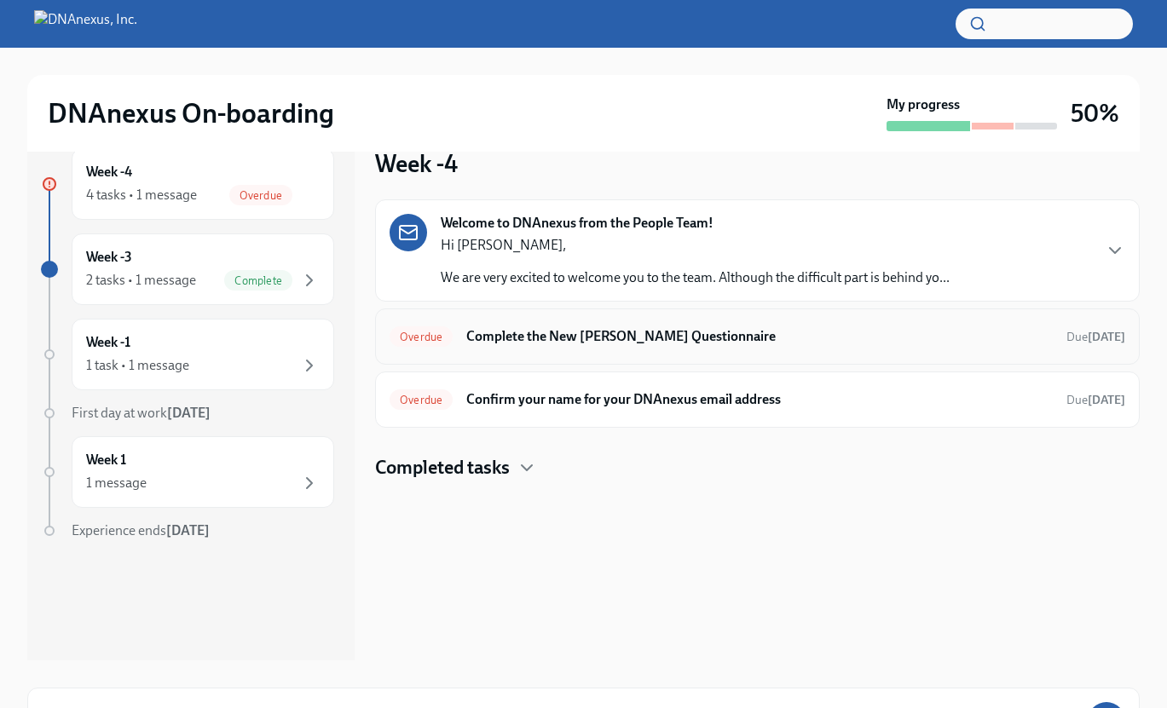
click at [678, 338] on h6 "Complete the New [PERSON_NAME] Questionnaire" at bounding box center [759, 336] width 586 height 19
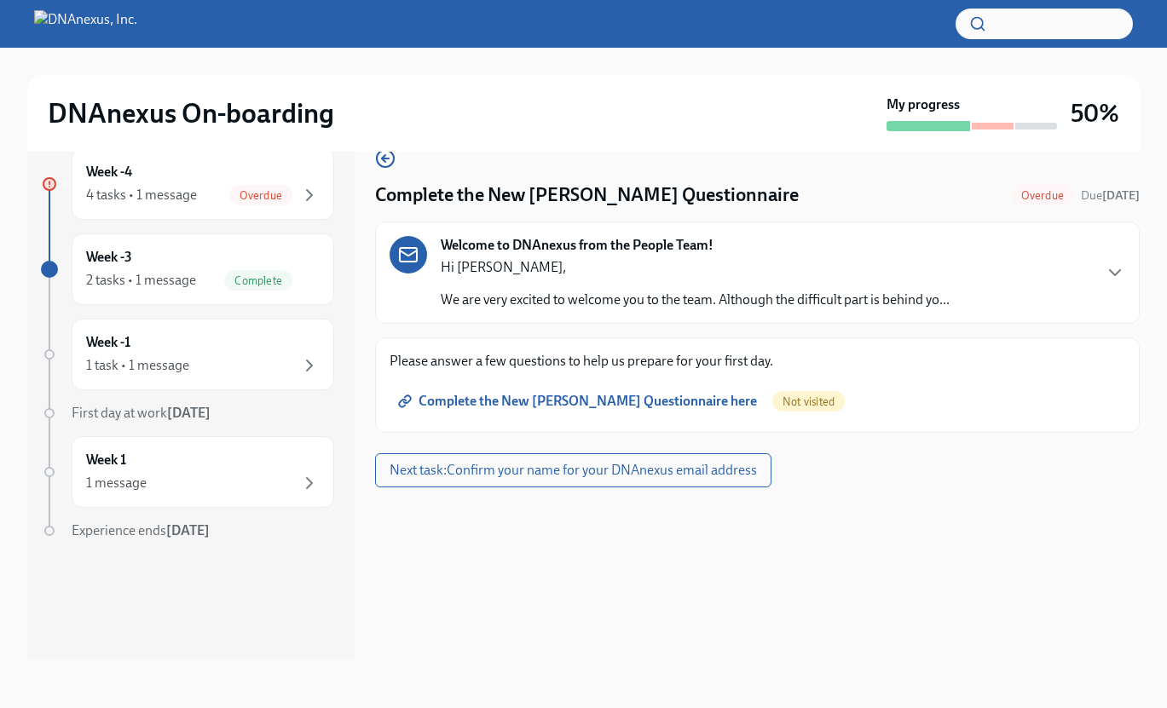
click at [658, 394] on span "Complete the New [PERSON_NAME] Questionnaire here" at bounding box center [578, 401] width 355 height 17
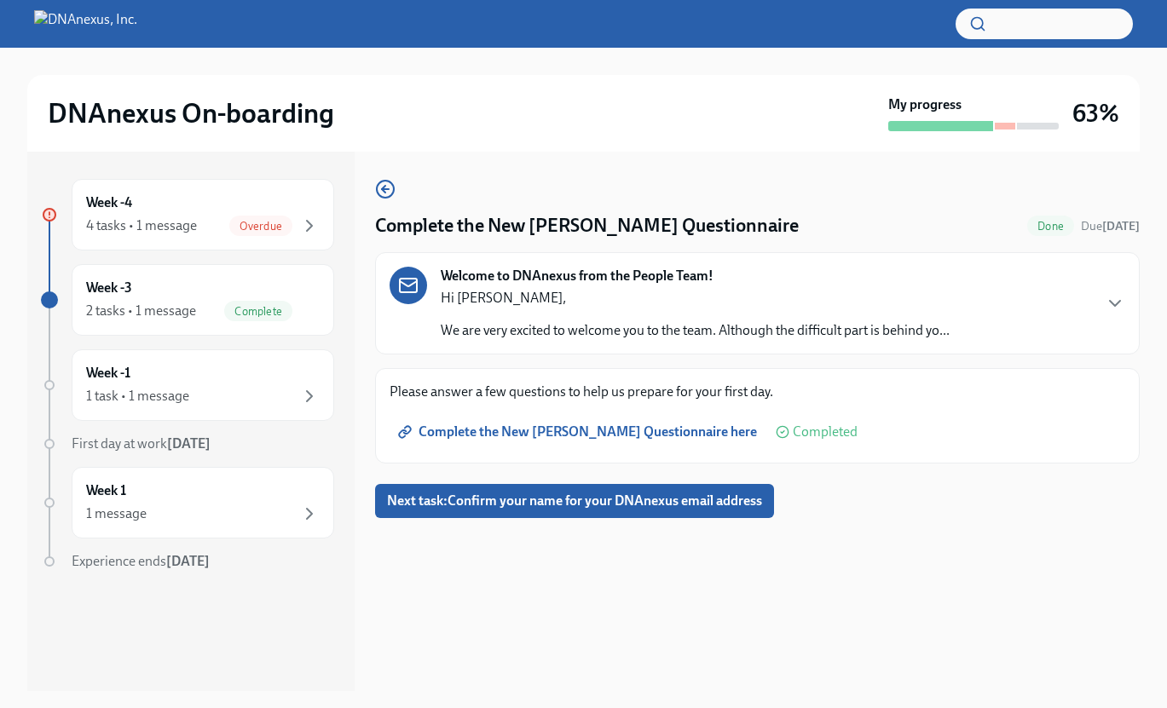
click at [651, 430] on span "Complete the New [PERSON_NAME] Questionnaire here" at bounding box center [578, 432] width 355 height 17
